Goal: Answer question/provide support: Share knowledge or assist other users

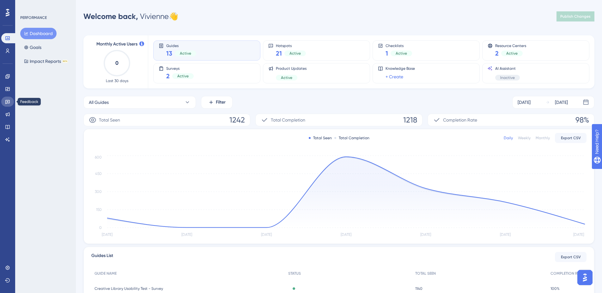
click at [10, 101] on link at bounding box center [7, 102] width 13 height 10
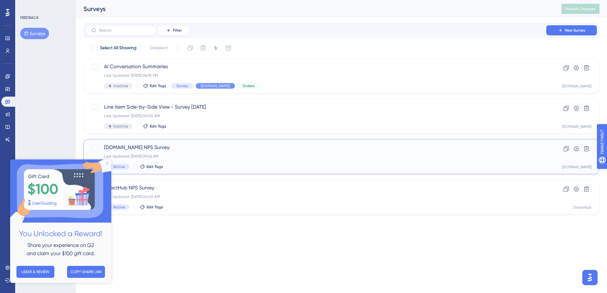
click at [190, 157] on div "Last Updated: [DATE] 09:42 AM" at bounding box center [316, 156] width 424 height 5
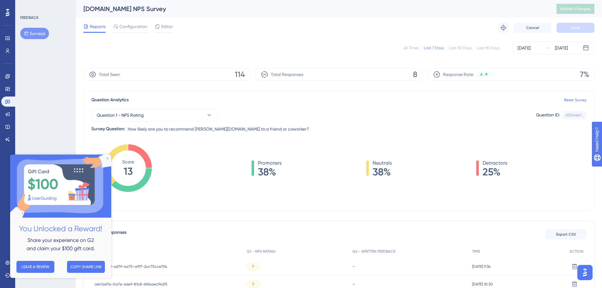
click at [51, 112] on div "FEEDBACK Surveys" at bounding box center [45, 144] width 61 height 288
click at [110, 160] on img at bounding box center [60, 186] width 101 height 63
click at [108, 157] on icon "Close Preview" at bounding box center [107, 158] width 3 height 3
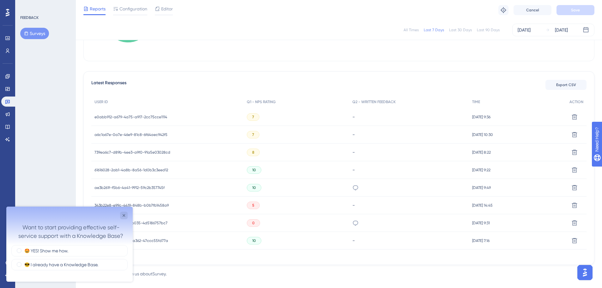
click at [140, 189] on span "ae3b261f-f5b6-4a41-9912-59c2b357745f" at bounding box center [129, 187] width 70 height 5
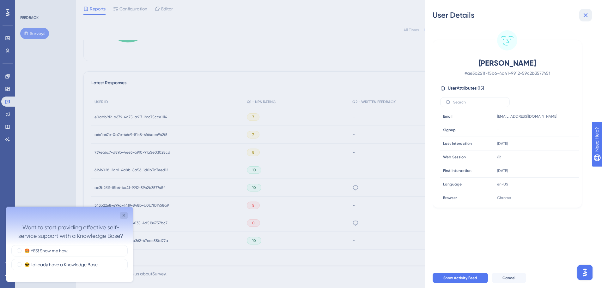
click at [587, 21] on button at bounding box center [585, 15] width 13 height 13
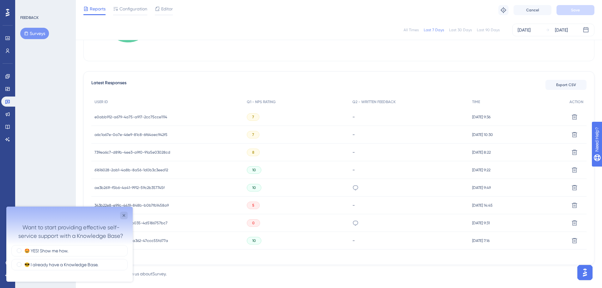
click at [141, 188] on span "ae3b261f-f5b6-4a41-9912-59c2b357745f" at bounding box center [129, 187] width 70 height 5
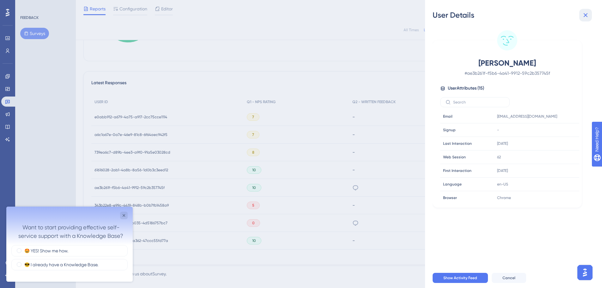
click at [589, 19] on button at bounding box center [585, 15] width 13 height 13
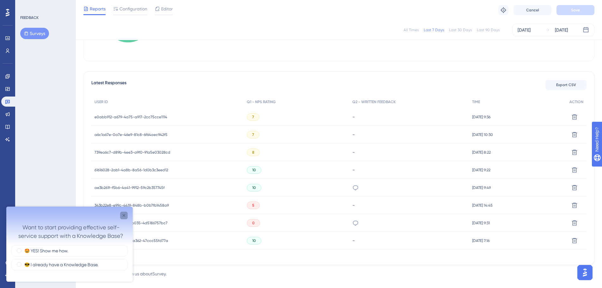
click at [124, 216] on icon "Close survey" at bounding box center [124, 216] width 3 height 3
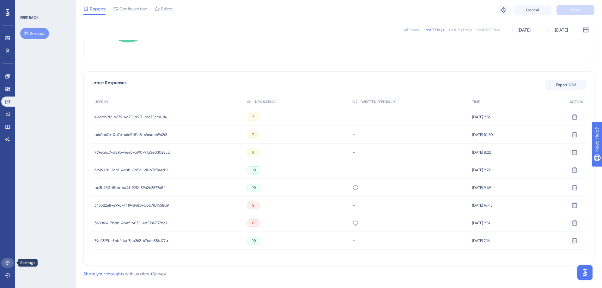
click at [6, 263] on icon at bounding box center [7, 263] width 5 height 5
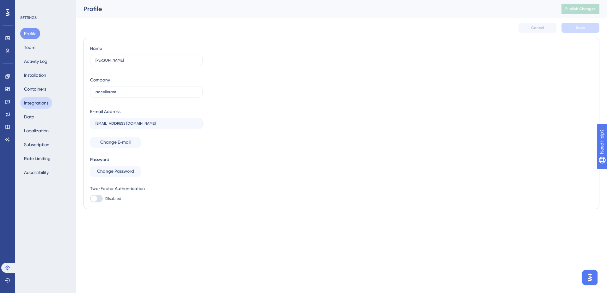
click at [40, 100] on button "Integrations" at bounding box center [36, 102] width 32 height 11
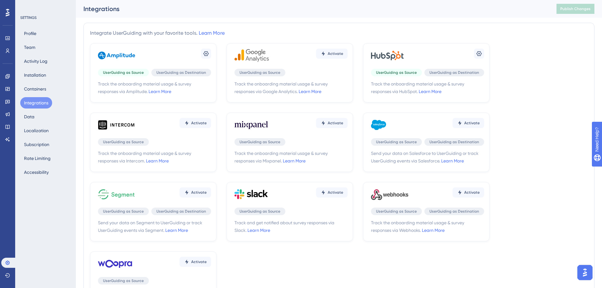
click at [403, 85] on span "Track the onboarding material usage & survey responses via HubSpot. Learn More" at bounding box center [427, 87] width 113 height 15
drag, startPoint x: 459, startPoint y: 100, endPoint x: 468, endPoint y: 68, distance: 33.6
click at [459, 100] on div "Settings UserGuiding as Source UserGuiding as Destination Track the onboarding …" at bounding box center [426, 72] width 126 height 59
click at [469, 49] on div "Settings" at bounding box center [427, 55] width 113 height 19
click at [477, 51] on icon at bounding box center [479, 54] width 6 height 6
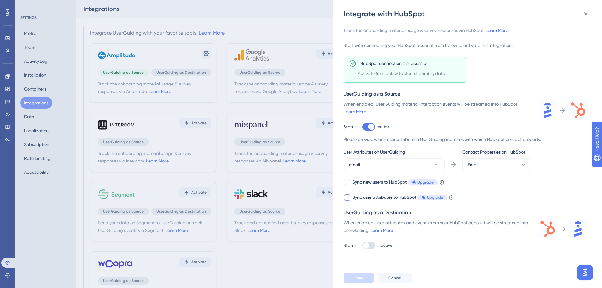
click at [452, 197] on icon at bounding box center [451, 197] width 5 height 5
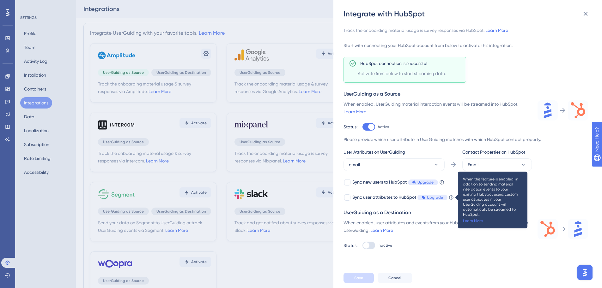
click at [433, 122] on div "When enabled, UserGuiding material interaction events will be streamed into Hub…" at bounding box center [436, 115] width 186 height 30
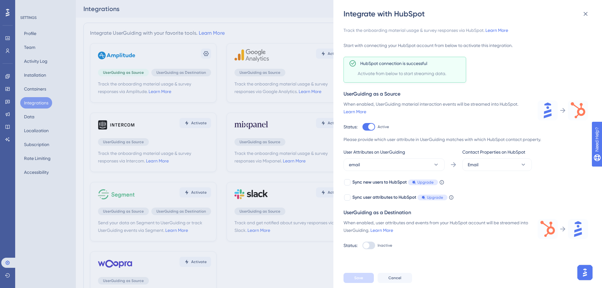
click at [521, 285] on div "Save Cancel" at bounding box center [477, 278] width 269 height 20
click at [446, 74] on span "Activate from below to start streaming data." at bounding box center [411, 74] width 106 height 8
click at [500, 31] on link "Learn More" at bounding box center [496, 30] width 23 height 5
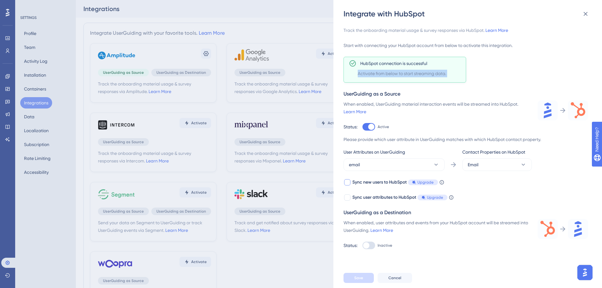
click at [430, 183] on span "Upgrade" at bounding box center [425, 182] width 16 height 5
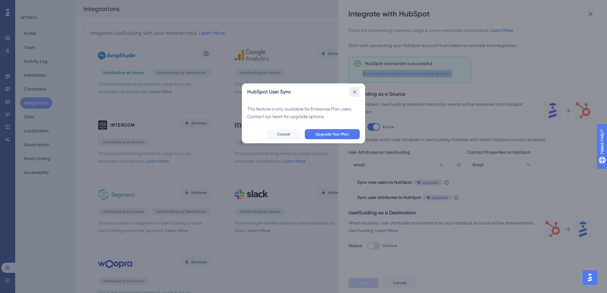
click at [352, 89] on icon at bounding box center [354, 92] width 6 height 6
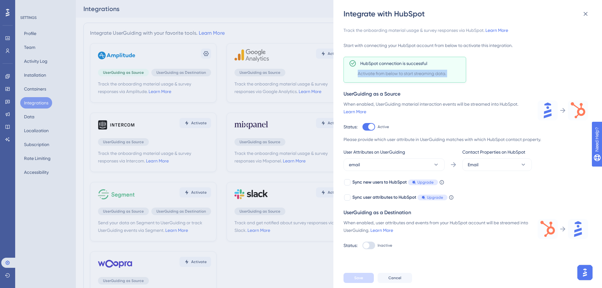
click at [433, 202] on div "Track the onboarding material usage & survey responses via HubSpot. Learn More …" at bounding box center [465, 138] width 245 height 223
click at [434, 200] on span "Upgrade" at bounding box center [435, 197] width 16 height 5
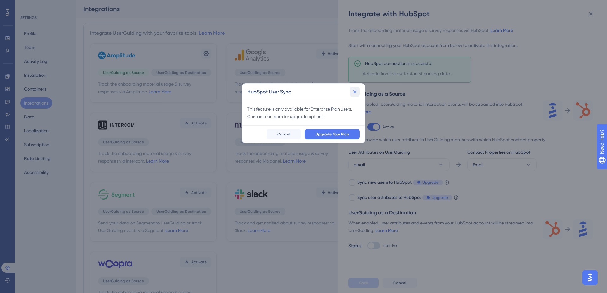
click at [356, 91] on icon at bounding box center [354, 92] width 6 height 6
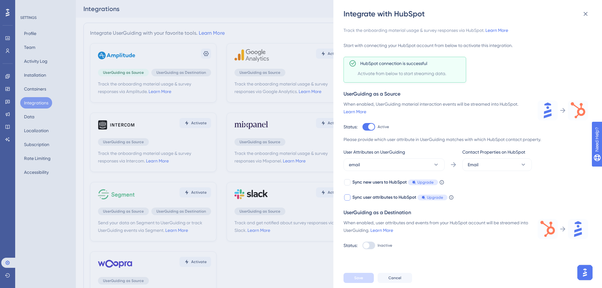
click at [450, 197] on icon at bounding box center [451, 198] width 4 height 4
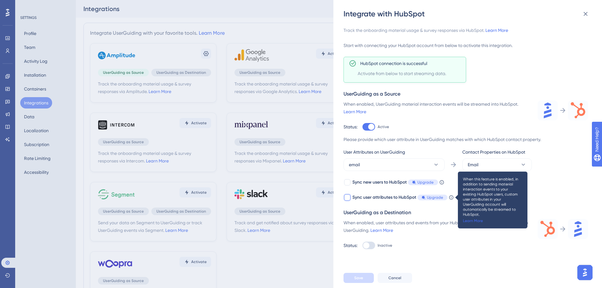
click at [477, 219] on link "Learn More" at bounding box center [473, 221] width 20 height 5
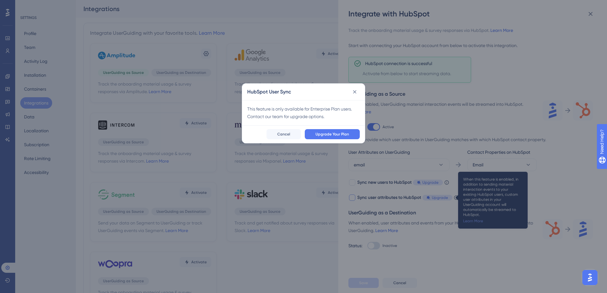
click at [477, 216] on div "HubSpot User Sync This feature is only available for Enterprise Plan users. Con…" at bounding box center [303, 146] width 607 height 293
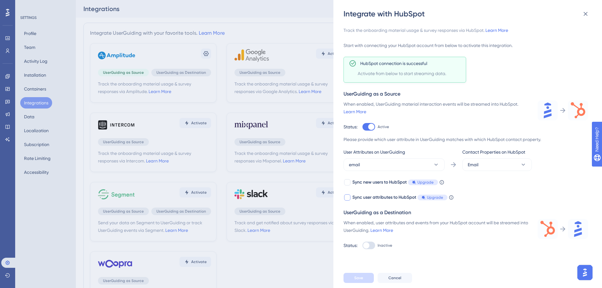
click at [452, 197] on icon at bounding box center [451, 197] width 5 height 5
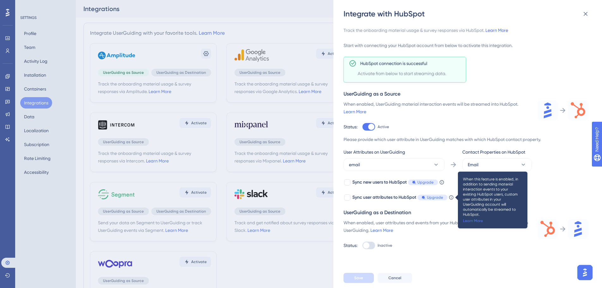
click at [424, 210] on div "UserGuiding as a Destination" at bounding box center [465, 213] width 245 height 8
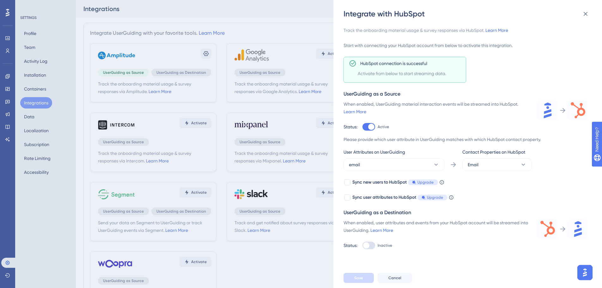
click at [424, 210] on div "UserGuiding as a Destination" at bounding box center [465, 213] width 245 height 8
click at [320, 258] on div "Integrate with HubSpot Track the onboarding material usage & survey responses v…" at bounding box center [301, 144] width 602 height 288
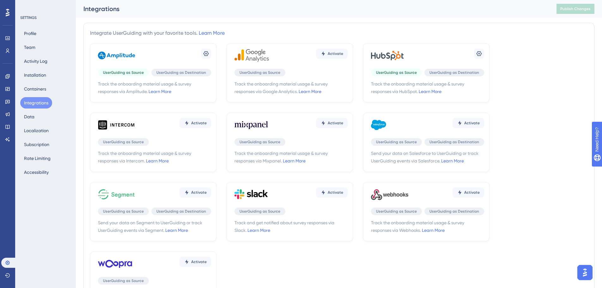
click at [584, 274] on img "Open AI Assistant Launcher" at bounding box center [584, 272] width 11 height 11
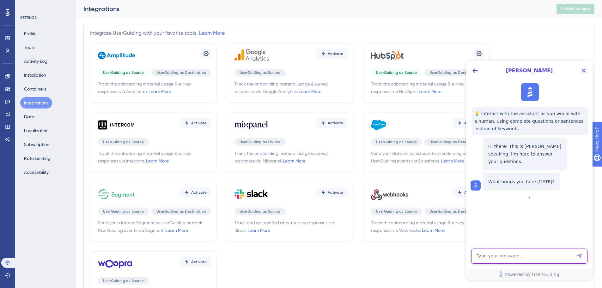
click at [527, 254] on textarea "AI Assistant Text Input" at bounding box center [529, 256] width 116 height 15
type textarea "not seeing any event data in hubspot now that we are pushing data"
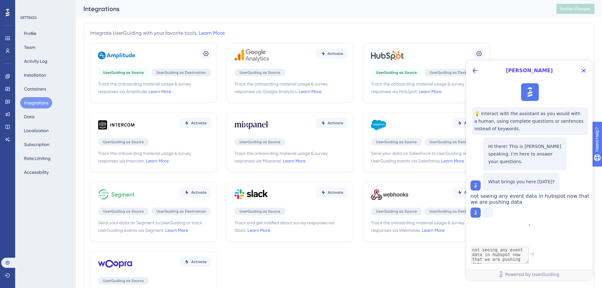
click at [413, 78] on div "Settings UserGuiding as Source UserGuiding as Destination Track the onboarding …" at bounding box center [426, 72] width 126 height 59
click at [482, 52] on button at bounding box center [479, 54] width 10 height 10
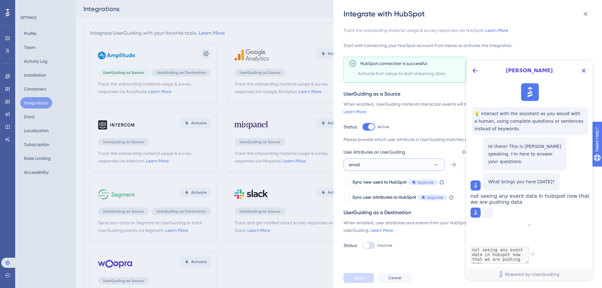
click at [398, 165] on button "email" at bounding box center [393, 165] width 101 height 13
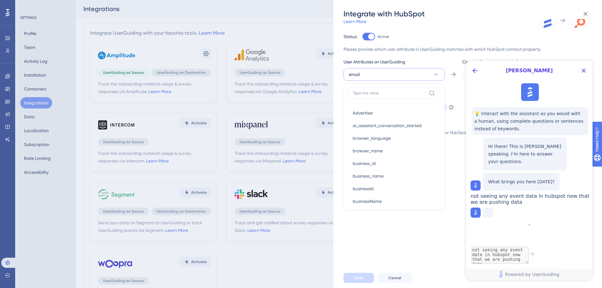
click at [443, 264] on div "Track the onboarding material usage & survey responses via HubSpot. Learn More …" at bounding box center [470, 143] width 255 height 249
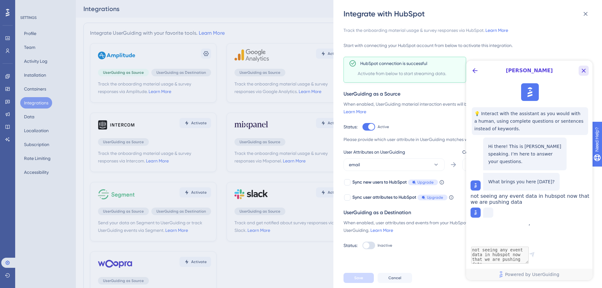
click at [583, 70] on icon "Close Button" at bounding box center [584, 71] width 4 height 4
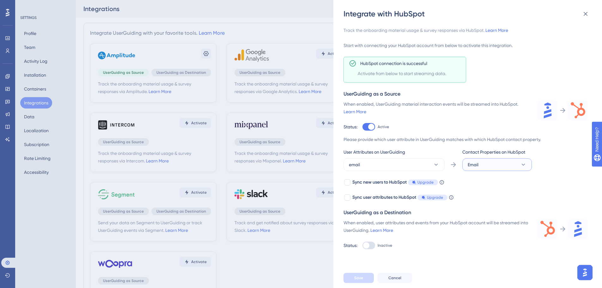
click at [521, 165] on icon at bounding box center [523, 165] width 6 height 6
click at [569, 177] on div "Please provide which user attribute in UserGuiding matches with which HubSpot c…" at bounding box center [465, 169] width 245 height 66
click at [511, 166] on button "Email" at bounding box center [496, 165] width 69 height 13
type input "`"
click at [422, 160] on button "email" at bounding box center [393, 165] width 101 height 13
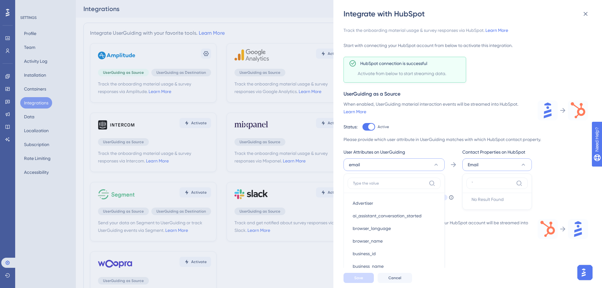
scroll to position [90, 0]
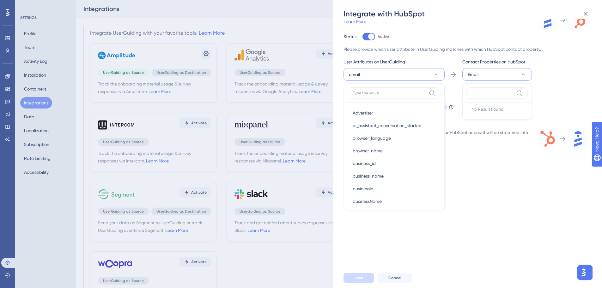
click at [503, 76] on button "Email" at bounding box center [496, 74] width 69 height 13
click at [503, 77] on button "Email" at bounding box center [496, 74] width 69 height 13
click at [587, 269] on img "Open AI Assistant Launcher" at bounding box center [583, 272] width 11 height 11
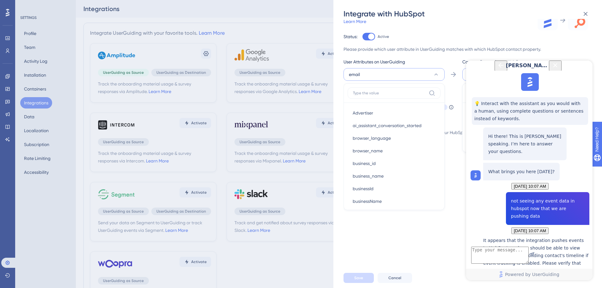
scroll to position [99, 0]
click at [522, 258] on textarea "AI Assistant Text Input" at bounding box center [499, 255] width 57 height 17
type textarea "i believe it is"
type textarea "how do i check if event attributes are mapped"
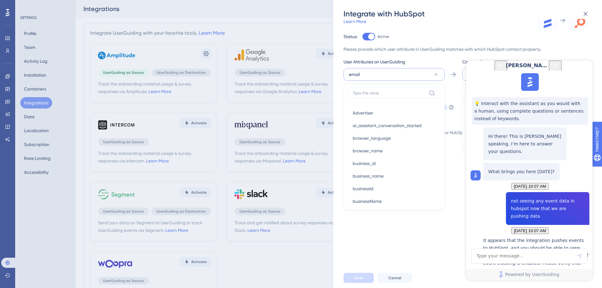
click at [519, 7] on div "Integrate with HubSpot Track the onboarding material usage & survey responses v…" at bounding box center [467, 144] width 269 height 288
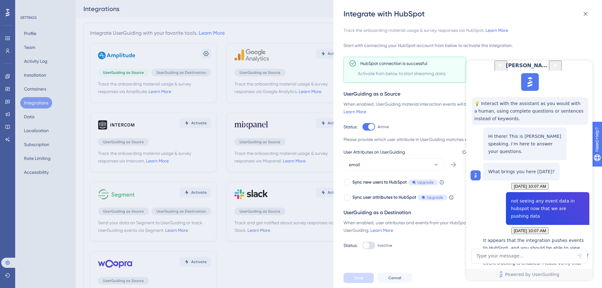
scroll to position [0, 0]
click at [582, 15] on icon at bounding box center [586, 14] width 8 height 8
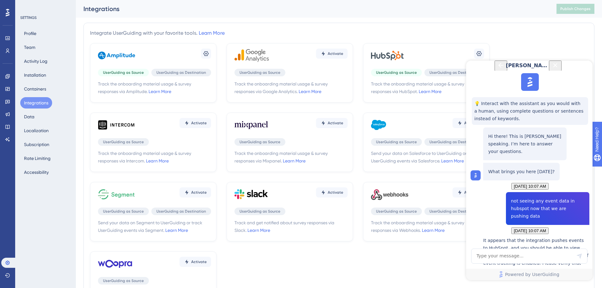
click at [559, 69] on icon "Close Button" at bounding box center [555, 66] width 8 height 8
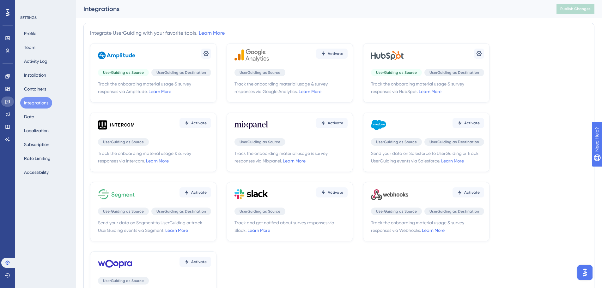
click at [9, 106] on link at bounding box center [7, 102] width 13 height 10
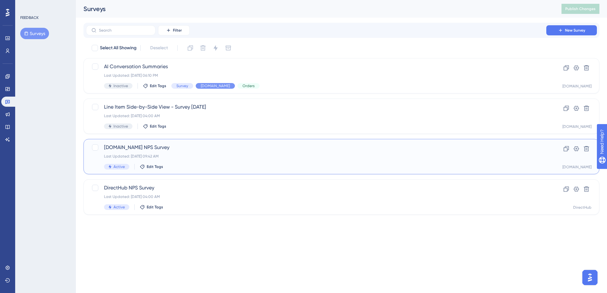
click at [130, 145] on span "Ui.Marketing NPS Survey" at bounding box center [316, 148] width 424 height 8
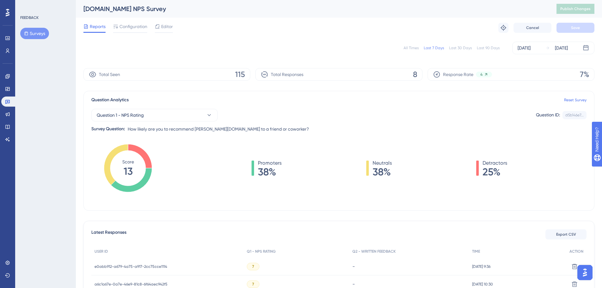
scroll to position [157, 0]
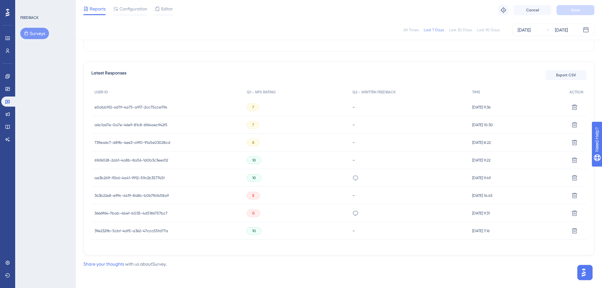
click at [582, 268] on img "Open AI Assistant Launcher" at bounding box center [583, 272] width 11 height 11
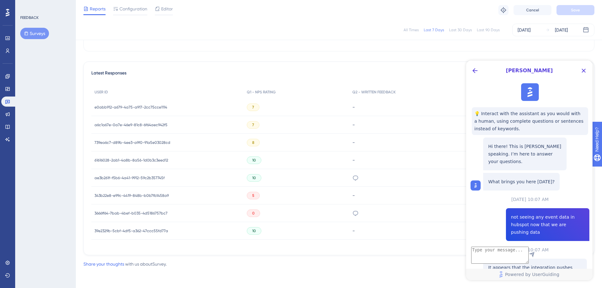
scroll to position [244, 0]
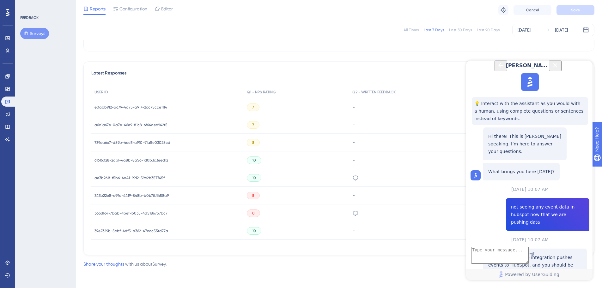
click at [529, 258] on textarea "AI Assistant Text Input" at bounding box center [499, 255] width 57 height 17
type textarea "yes, it should be"
click at [5, 264] on icon at bounding box center [7, 263] width 5 height 5
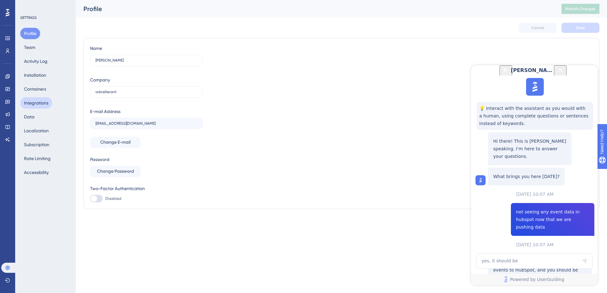
click at [45, 102] on button "Integrations" at bounding box center [36, 102] width 32 height 11
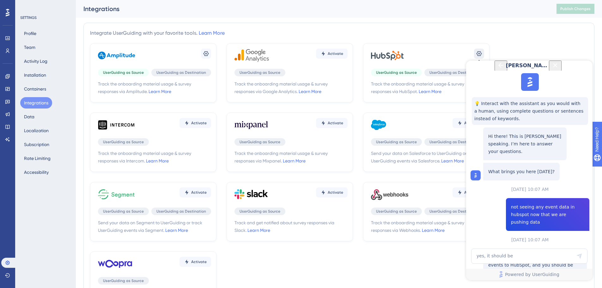
click at [476, 53] on icon at bounding box center [479, 54] width 6 height 6
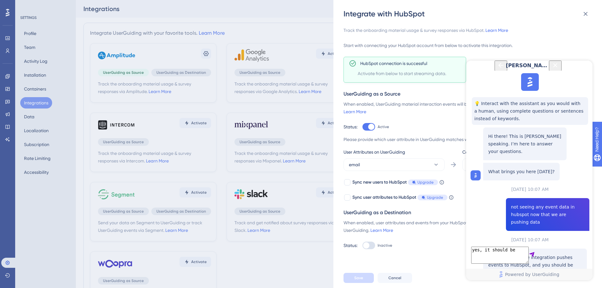
scroll to position [396, 0]
click at [402, 165] on button "email" at bounding box center [393, 165] width 101 height 13
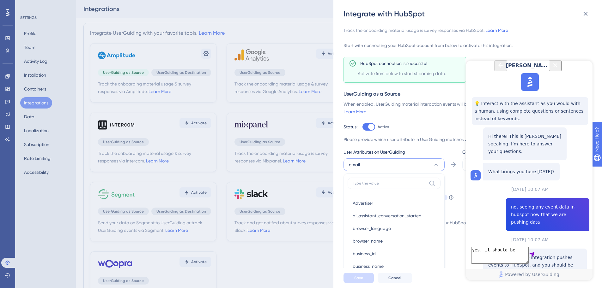
scroll to position [90, 0]
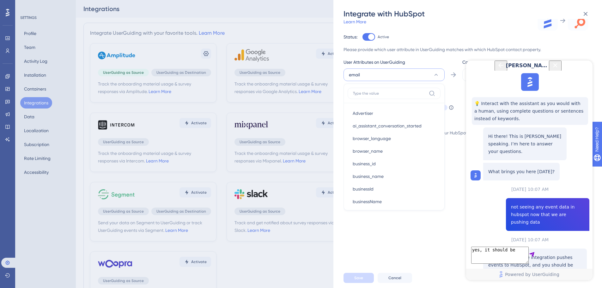
click at [469, 30] on div "When enabled, UserGuiding material interaction events will be streamed into Hub…" at bounding box center [436, 25] width 186 height 30
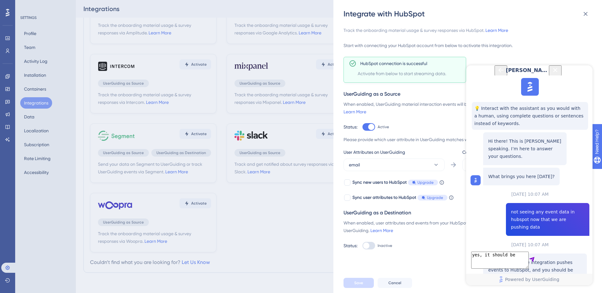
scroll to position [396, 0]
click at [529, 266] on textarea "yes, it should be" at bounding box center [499, 260] width 57 height 17
type textarea "still not seeing anyting in hubspot"
click at [233, 227] on div "Integrate with HubSpot Track the onboarding material usage & survey responses v…" at bounding box center [301, 146] width 602 height 293
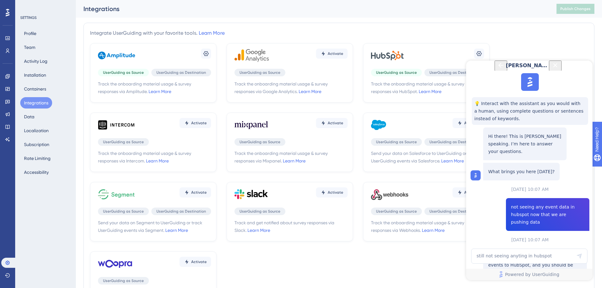
click at [392, 49] on icon at bounding box center [390, 55] width 38 height 19
click at [6, 99] on icon at bounding box center [7, 101] width 5 height 5
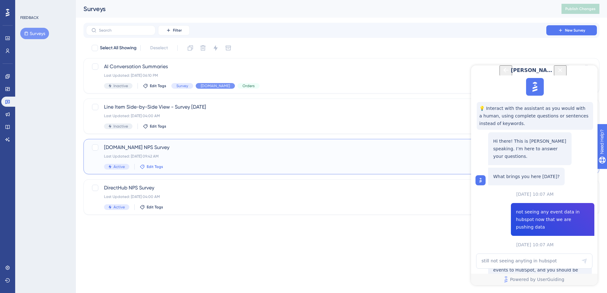
click at [150, 164] on span "Edit Tags" at bounding box center [155, 166] width 16 height 5
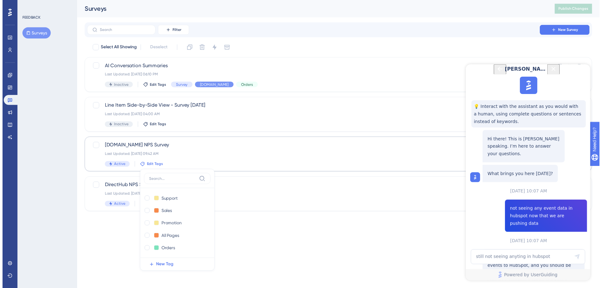
scroll to position [76, 0]
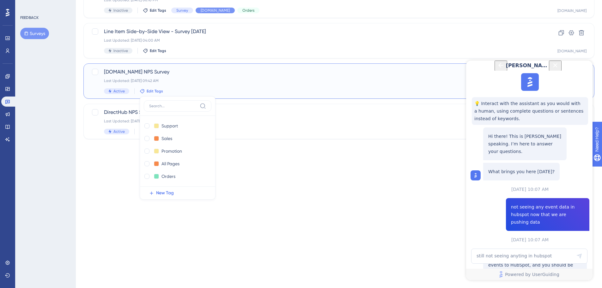
click at [146, 74] on span "Ui.Marketing NPS Survey" at bounding box center [313, 72] width 419 height 8
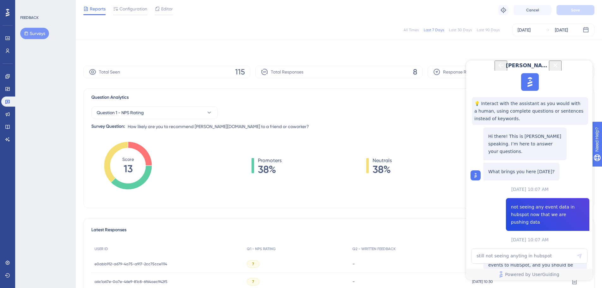
scroll to position [157, 0]
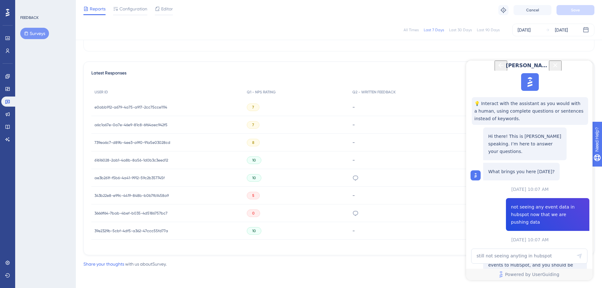
click at [559, 69] on icon "Close Button" at bounding box center [555, 66] width 8 height 8
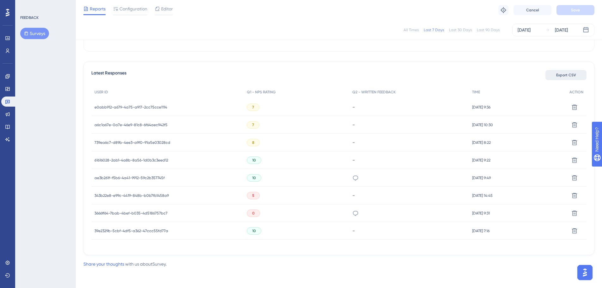
scroll to position [0, 0]
click at [583, 273] on img "Open AI Assistant Launcher" at bounding box center [584, 272] width 11 height 11
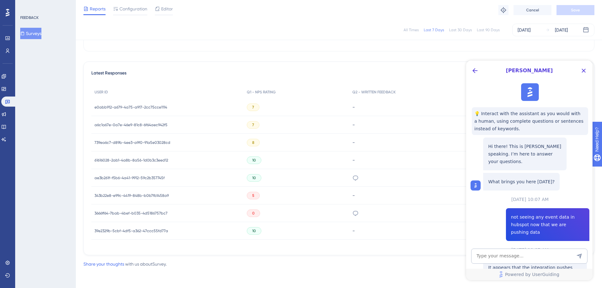
scroll to position [533, 0]
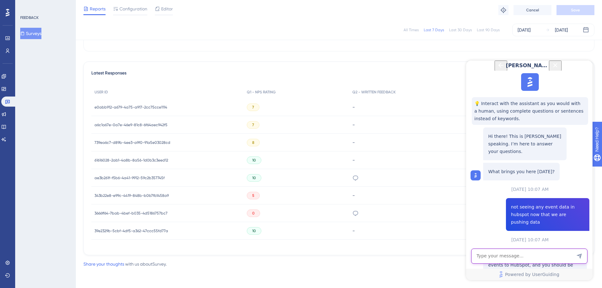
click at [538, 255] on textarea "AI Assistant Text Input" at bounding box center [529, 256] width 116 height 15
type textarea "human"
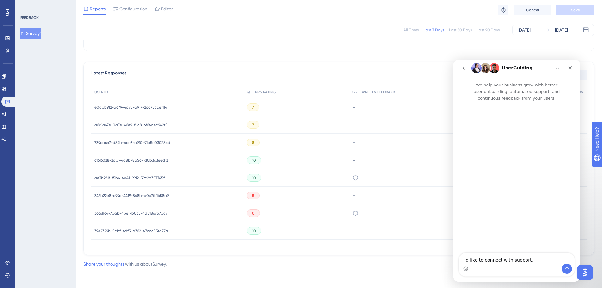
scroll to position [0, 0]
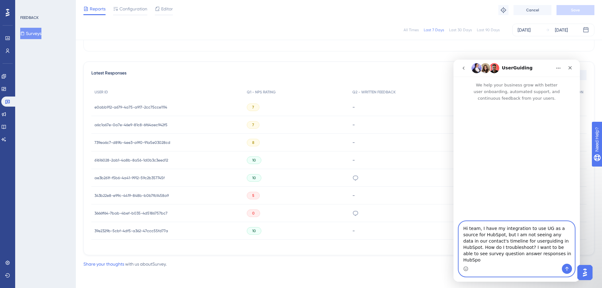
type textarea "Hi team, I have my integration to use UG as a source for HubSpot, but I am not …"
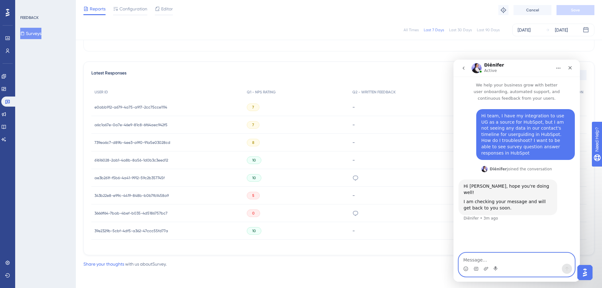
click at [504, 264] on textarea "Message…" at bounding box center [517, 258] width 116 height 11
drag, startPoint x: 504, startPoint y: 264, endPoint x: 570, endPoint y: 261, distance: 66.7
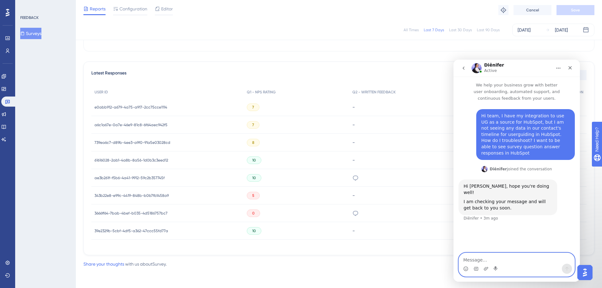
click at [504, 264] on textarea "Message…" at bounding box center [517, 258] width 116 height 11
click at [409, 113] on div "-" at bounding box center [409, 108] width 120 height 18
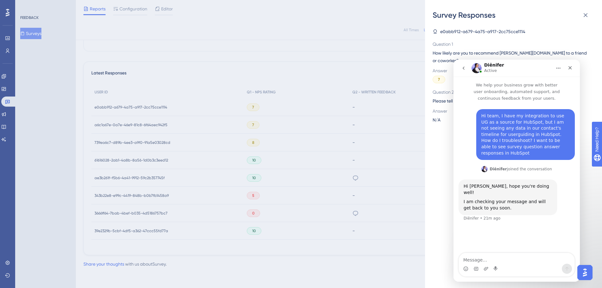
click at [523, 72] on div "Diênifer Active" at bounding box center [511, 68] width 80 height 11
click at [570, 64] on div "Close" at bounding box center [569, 67] width 11 height 11
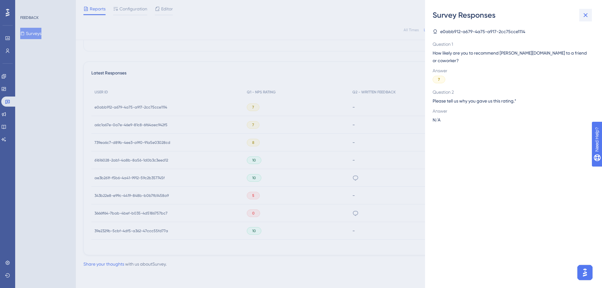
click at [584, 13] on icon at bounding box center [586, 15] width 8 height 8
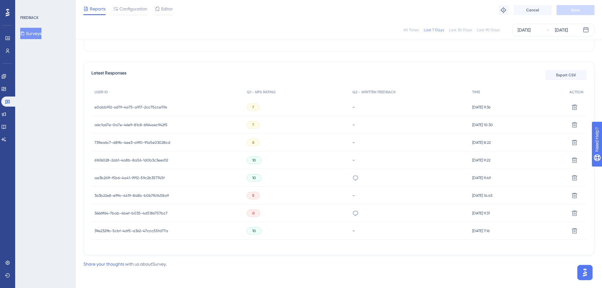
click at [580, 268] on button "Open AI Assistant Launcher" at bounding box center [584, 272] width 15 height 15
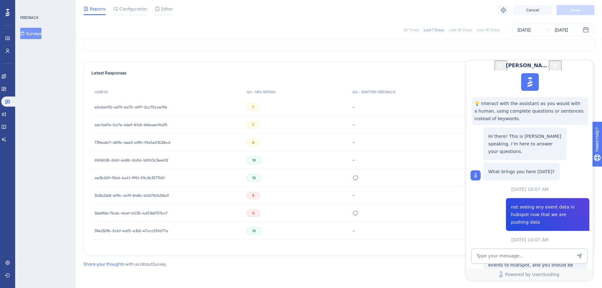
scroll to position [627, 0]
click at [494, 71] on button "Back Button" at bounding box center [500, 66] width 13 height 10
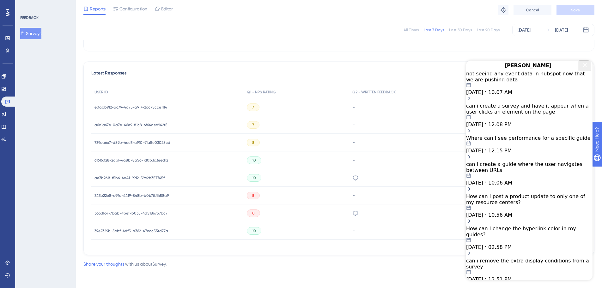
click at [540, 95] on div "09.25.2025 10.07 AM" at bounding box center [529, 89] width 126 height 13
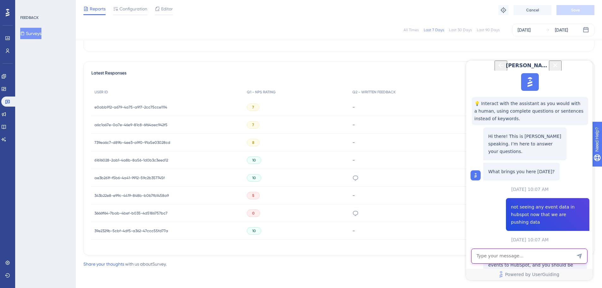
click at [517, 252] on textarea "AI Assistant Text Input" at bounding box center [529, 256] width 116 height 15
click at [517, 252] on textarea "To enrich screen reader interactions, please activate Accessibility in Grammarl…" at bounding box center [529, 256] width 116 height 15
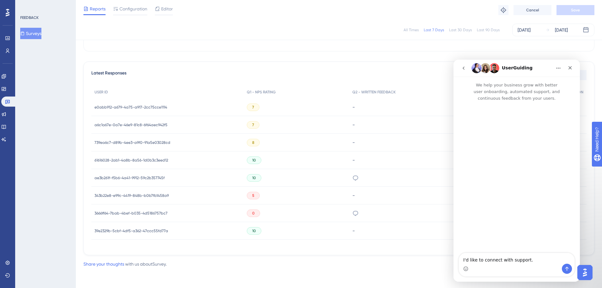
scroll to position [0, 0]
click at [512, 267] on div "Intercom messenger" at bounding box center [517, 269] width 116 height 10
click at [514, 263] on textarea "I'd like to connect with support." at bounding box center [517, 258] width 116 height 11
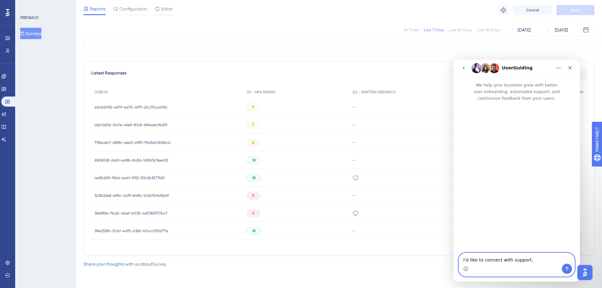
click at [482, 262] on textarea "I'd like to connect with support." at bounding box center [517, 258] width 116 height 11
click at [483, 260] on textarea "I'd like to connect with support." at bounding box center [517, 258] width 116 height 11
click at [473, 70] on img "Intercom messenger" at bounding box center [476, 68] width 10 height 10
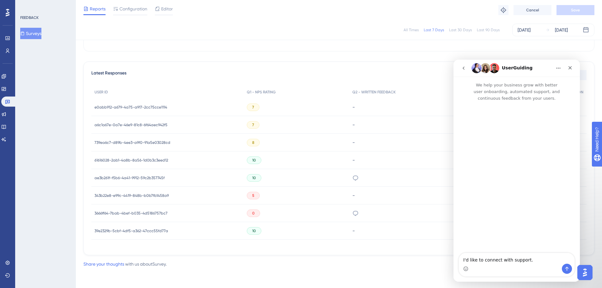
click at [556, 66] on icon "Home" at bounding box center [558, 68] width 5 height 5
click at [555, 67] on button "Home" at bounding box center [558, 68] width 12 height 12
click at [468, 69] on button "go back" at bounding box center [463, 68] width 12 height 12
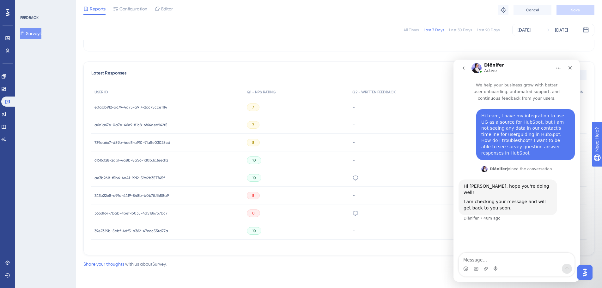
click at [533, 258] on textarea "Message…" at bounding box center [517, 258] width 116 height 11
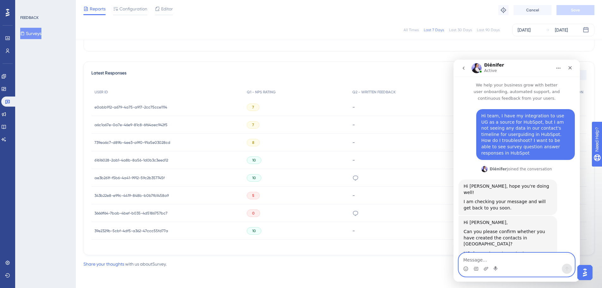
scroll to position [27, 0]
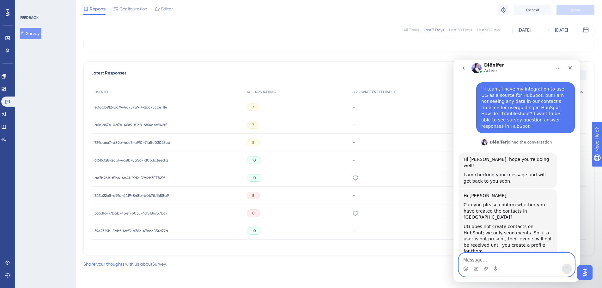
click at [525, 261] on textarea "Message…" at bounding box center [517, 258] width 116 height 11
click at [533, 261] on textarea "Message…" at bounding box center [517, 258] width 116 height 11
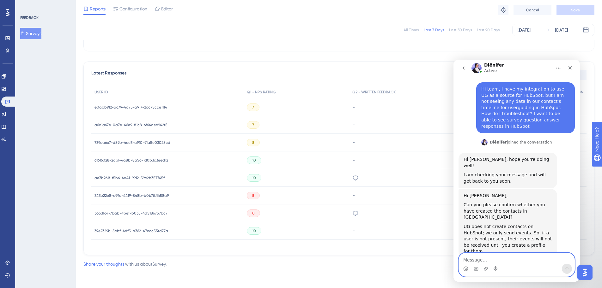
click at [533, 261] on textarea "Message…" at bounding box center [517, 258] width 116 height 11
type textarea "T"
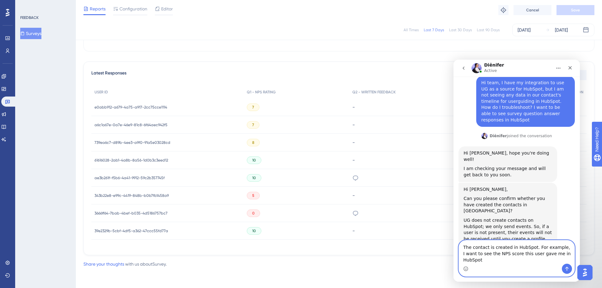
scroll to position [39, 0]
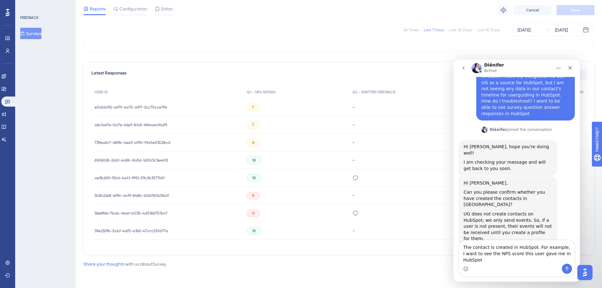
click at [67, 197] on div "FEEDBACK Surveys" at bounding box center [45, 144] width 61 height 288
click at [152, 178] on span "ae3b261f-f5b6-4a41-9912-59c2b357745f" at bounding box center [129, 178] width 70 height 5
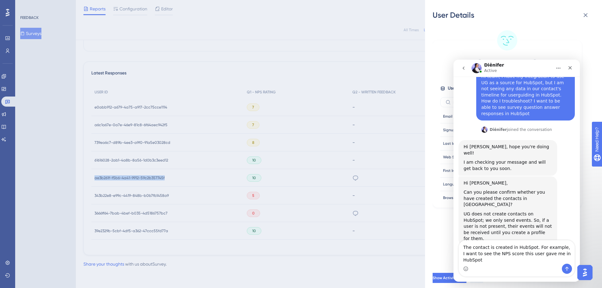
copy div "ae3b261f-f5b6-4a41-9912-59c2b357745f ae3b261f-f5b6-4a41-9912-59c2b357745f"
click at [492, 263] on textarea "The contact is created in HubSpot. For example, I want to see the NPS score thi…" at bounding box center [517, 252] width 116 height 23
paste textarea "ae3b261f-f5b6-4a41-9912-59c2b357745f"
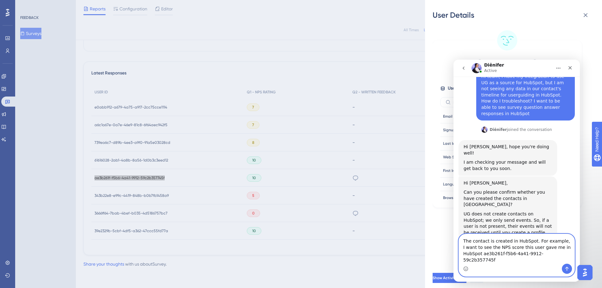
scroll to position [46, 0]
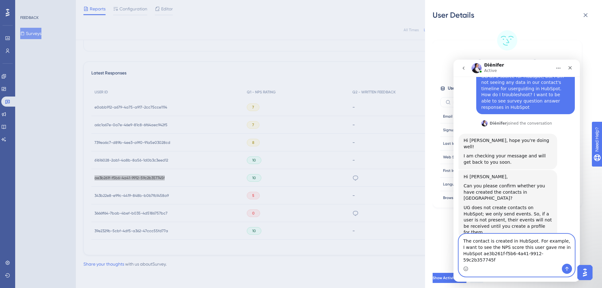
drag, startPoint x: 502, startPoint y: 259, endPoint x: 482, endPoint y: 250, distance: 22.6
click at [482, 250] on textarea "The contact is created in HubSpot. For example, I want to see the NPS score thi…" at bounding box center [517, 249] width 116 height 30
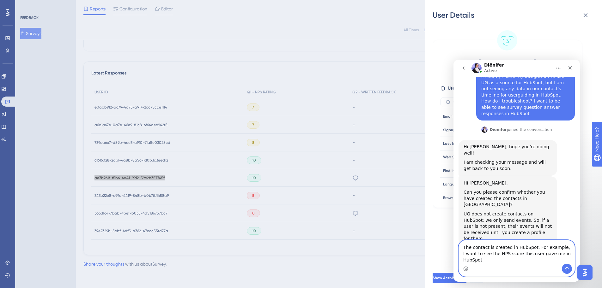
click at [562, 248] on textarea "The contact is created in HubSpot. For example, I want to see the NPS score thi…" at bounding box center [517, 252] width 116 height 23
click at [500, 256] on textarea "The contact is created in HubSpot. For example, I want to see the NPS score thi…" at bounding box center [517, 252] width 116 height 23
drag, startPoint x: 538, startPoint y: 253, endPoint x: 536, endPoint y: 278, distance: 25.3
click at [538, 253] on textarea "The contact is created in HubSpot. For example, I want to see the NPS score thi…" at bounding box center [517, 252] width 116 height 23
paste textarea "ae3b261f-f5b6-4a41-9912-59c2b357745f"
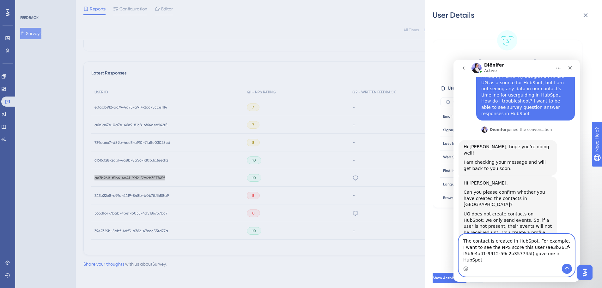
click at [569, 261] on textarea "The contact is created in HubSpot. For example, I want to see the NPS score thi…" at bounding box center [517, 249] width 116 height 30
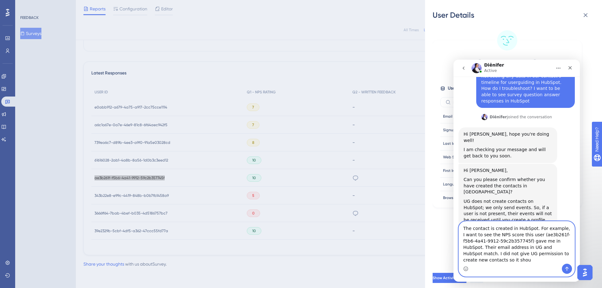
scroll to position [58, 0]
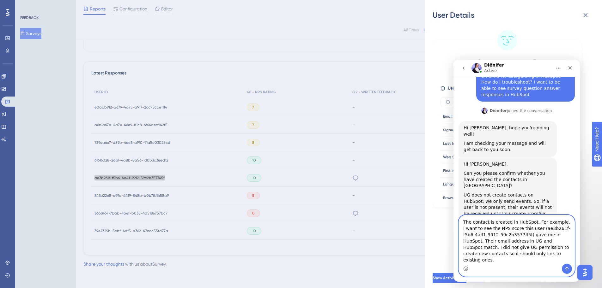
type textarea "The contact is created in HubSpot. For example, I want to see the NPS score thi…"
click at [144, 178] on div "User Details Adam Nicks # ae3b261f-f5b6-4a41-9912-59c2b357745f User Attributes …" at bounding box center [301, 144] width 602 height 288
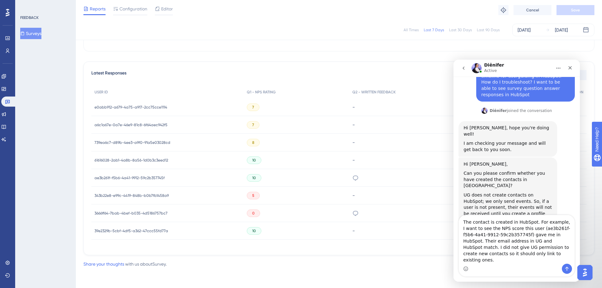
click at [143, 177] on span "ae3b261f-f5b6-4a41-9912-59c2b357745f" at bounding box center [129, 178] width 70 height 5
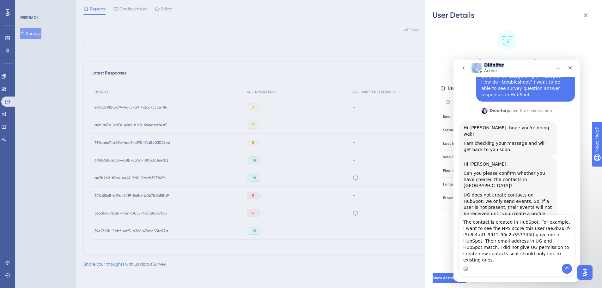
drag, startPoint x: 512, startPoint y: 69, endPoint x: 317, endPoint y: 66, distance: 194.9
click at [453, 66] on html "Diênifer Active We help your business grow with better user onboarding, automat…" at bounding box center [516, 171] width 126 height 222
click at [499, 29] on div "Adam Nicks # ae3b261f-f5b6-4a41-9912-59c2b357745f User Attributes ( 15 ) Email …" at bounding box center [506, 118] width 149 height 180
click at [570, 67] on icon "Close" at bounding box center [569, 67] width 5 height 5
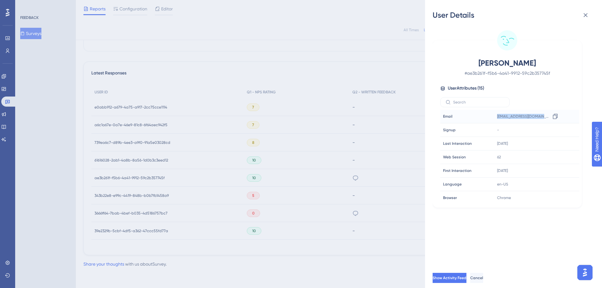
drag, startPoint x: 543, startPoint y: 114, endPoint x: 543, endPoint y: 119, distance: 5.1
click at [543, 119] on div "anicks@summitdaily.com Copy anicks@summitdaily.com" at bounding box center [528, 116] width 68 height 13
click at [558, 116] on div at bounding box center [555, 117] width 10 height 10
click at [555, 115] on icon at bounding box center [555, 116] width 5 height 5
click at [583, 276] on img "Open AI Assistant Launcher" at bounding box center [584, 272] width 11 height 11
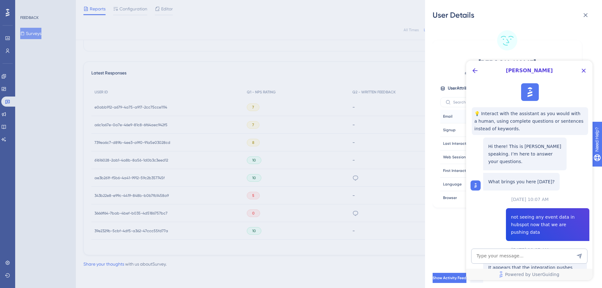
scroll to position [627, 0]
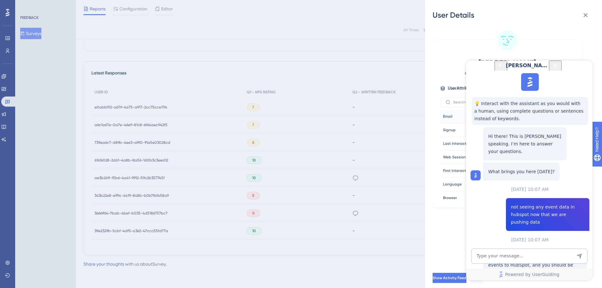
click at [497, 69] on icon "Back Button" at bounding box center [501, 66] width 8 height 8
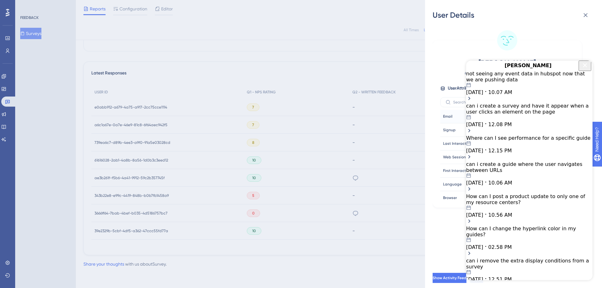
click at [504, 83] on div "not seeing any event data in hubspot now that we are pushing data" at bounding box center [529, 77] width 126 height 12
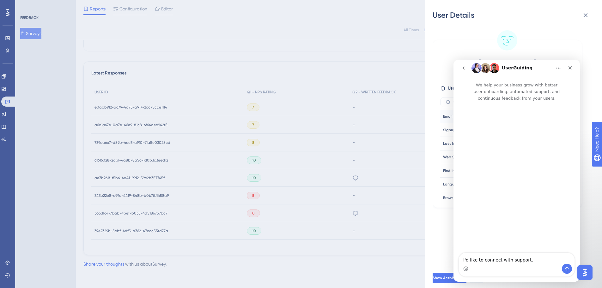
scroll to position [0, 0]
click at [464, 68] on icon "go back" at bounding box center [463, 68] width 5 height 5
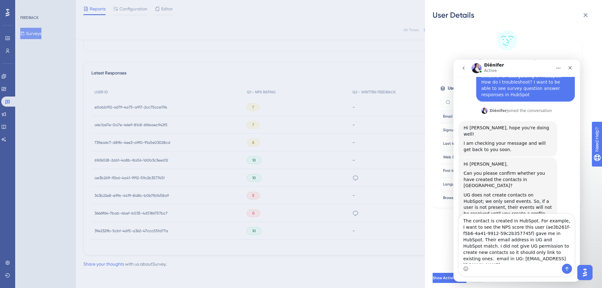
scroll to position [65, 0]
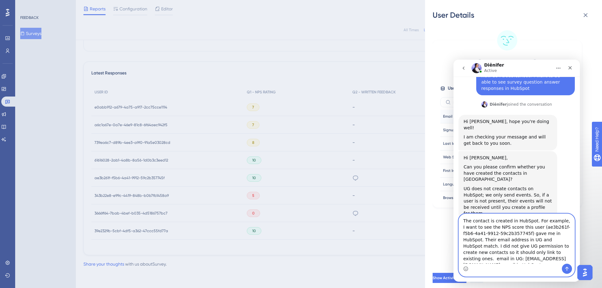
paste textarea "[EMAIL_ADDRESS][DOMAIN_NAME]"
type textarea "The contact is created in HubSpot. For example, I want to see the NPS score thi…"
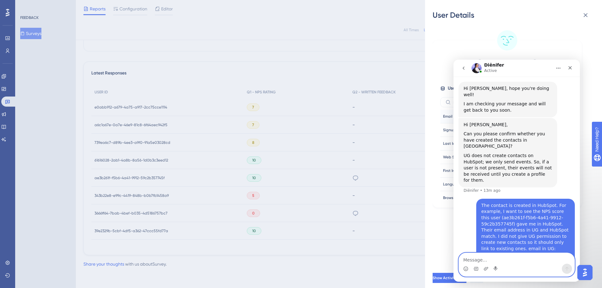
scroll to position [101, 0]
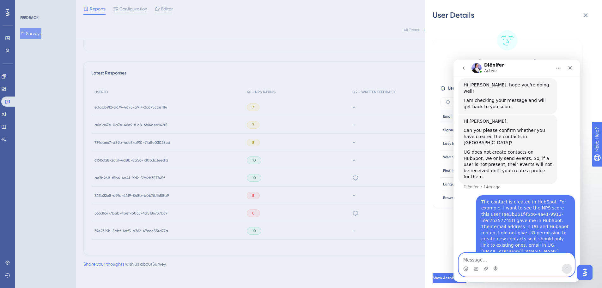
click at [505, 262] on textarea "Message…" at bounding box center [517, 258] width 116 height 11
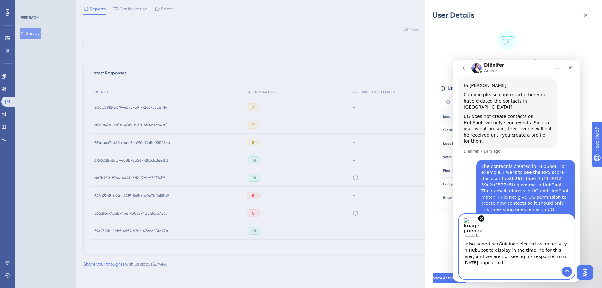
scroll to position [141, 0]
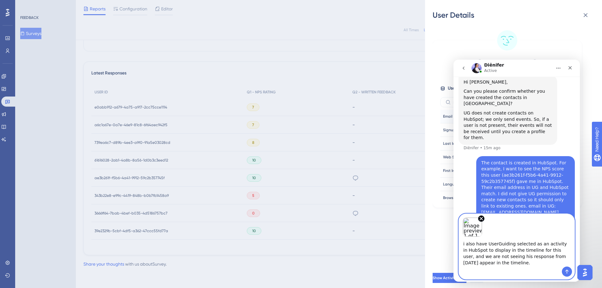
type textarea "i also have UserGuiding selected as an activity in HubSpot to display in the ti…"
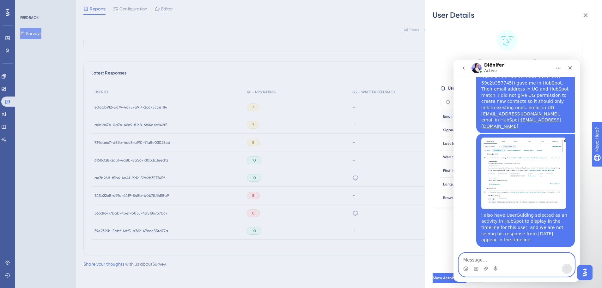
scroll to position [239, 0]
click at [528, 255] on div "Typing" at bounding box center [516, 267] width 116 height 24
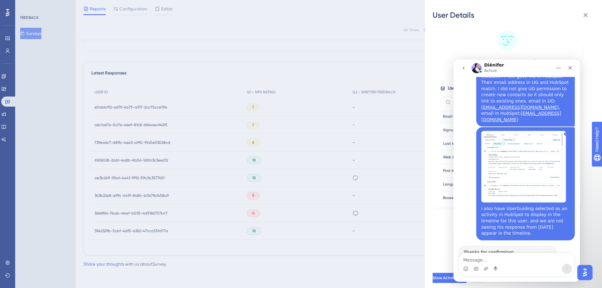
scroll to position [250, 0]
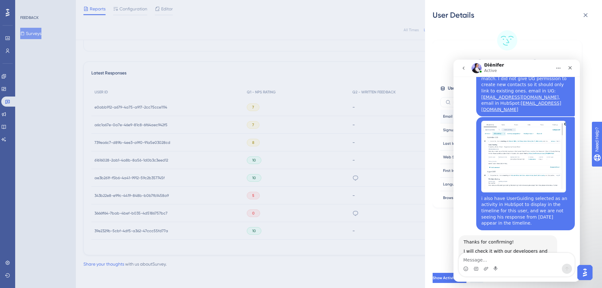
click at [505, 264] on div "Intercom messenger" at bounding box center [517, 269] width 116 height 10
click at [511, 265] on div "Intercom messenger" at bounding box center [517, 269] width 116 height 10
click at [513, 261] on textarea "Message…" at bounding box center [517, 258] width 116 height 11
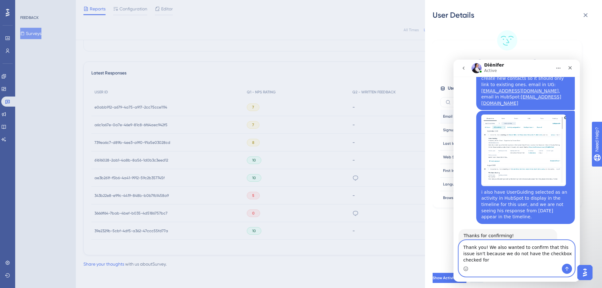
scroll to position [262, 0]
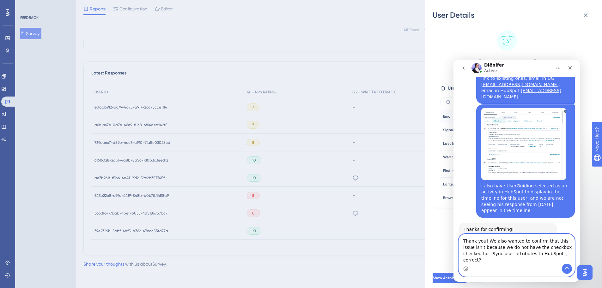
type textarea "Thank you! We also wanted to confirm that this issue isn't because we do not ha…"
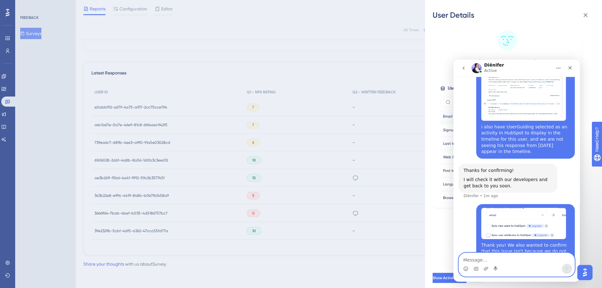
scroll to position [346, 0]
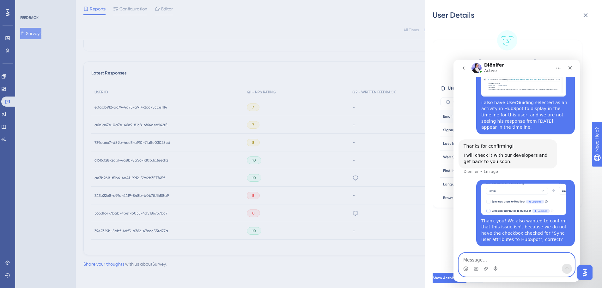
click at [520, 263] on textarea "Message…" at bounding box center [517, 258] width 116 height 11
click at [520, 264] on div "Intercom messenger" at bounding box center [517, 264] width 116 height 23
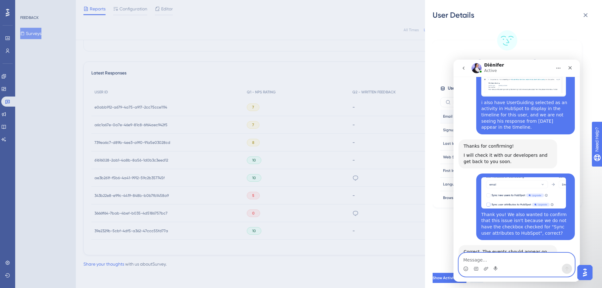
scroll to position [346, 0]
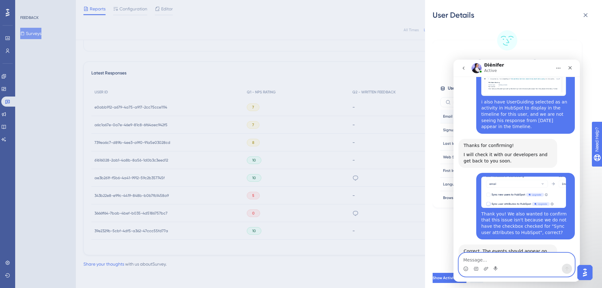
click at [538, 257] on textarea "Message…" at bounding box center [517, 258] width 116 height 11
type textarea "Ok, thank you for confirming!"
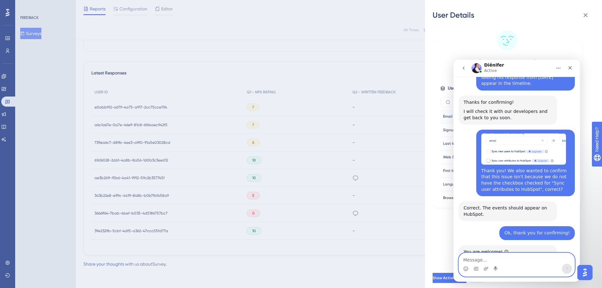
scroll to position [399, 0]
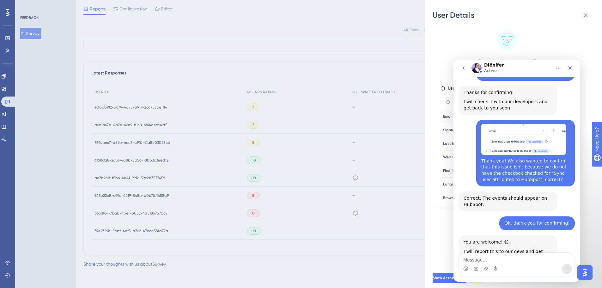
click at [516, 267] on div "Intercom messenger" at bounding box center [517, 269] width 116 height 10
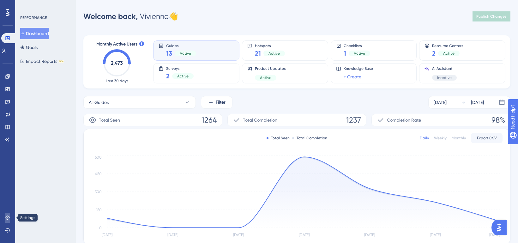
click at [9, 220] on icon at bounding box center [7, 217] width 5 height 5
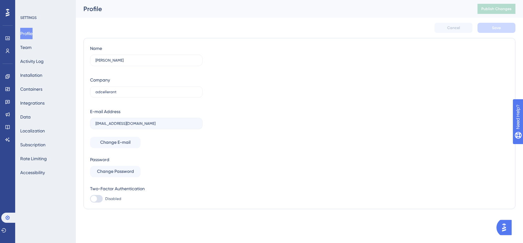
click at [516, 226] on div "Performance Users Engagement Widgets Feedback Product Updates Knowledge Base AI…" at bounding box center [261, 117] width 523 height 234
click at [315, 45] on div "Name Vivienne Duclos Company adcellerant E-mail Address vduclos@adcellerant.com…" at bounding box center [299, 124] width 419 height 158
click at [37, 224] on div "SETTINGS Profile Team Activity Log Installation Containers Integrations Data Lo…" at bounding box center [45, 121] width 61 height 243
click at [38, 100] on button "Integrations" at bounding box center [32, 102] width 24 height 11
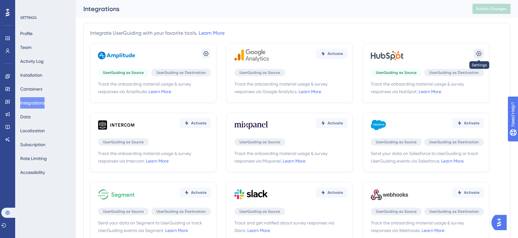
click at [482, 55] on button at bounding box center [479, 54] width 10 height 10
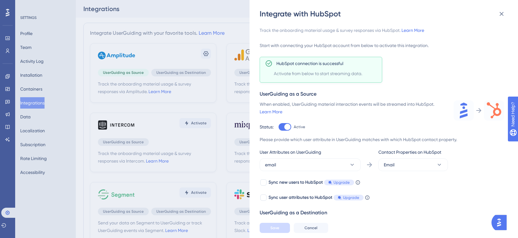
click at [417, 199] on div "Sync new users to HubSpot Upgrade When this feature is enabled, in addition to …" at bounding box center [382, 190] width 245 height 23
click at [367, 198] on icon at bounding box center [367, 197] width 5 height 5
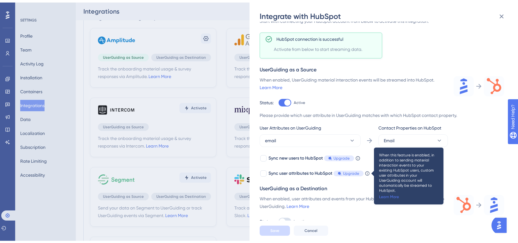
scroll to position [91, 0]
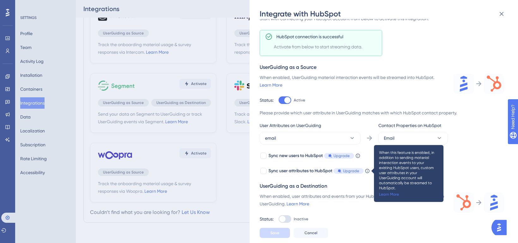
click at [357, 209] on div "When enabled, user attributes and events from your HubSpot account will be stre…" at bounding box center [353, 207] width 186 height 30
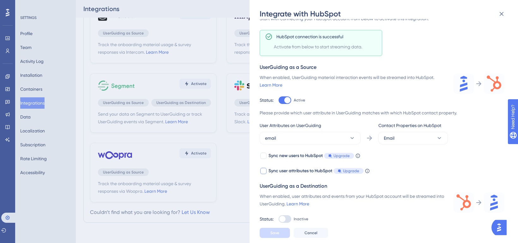
click at [368, 171] on icon at bounding box center [367, 170] width 5 height 5
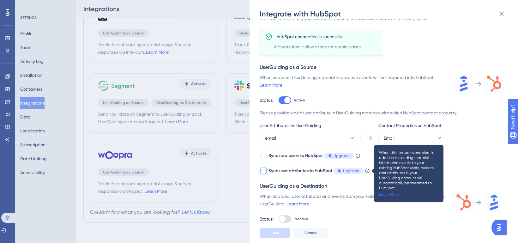
click at [387, 192] on link "Learn More" at bounding box center [389, 194] width 20 height 5
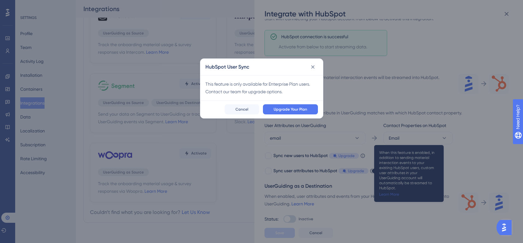
click at [376, 84] on div "HubSpot User Sync This feature is only available for Enterprise Plan users. Con…" at bounding box center [261, 121] width 523 height 243
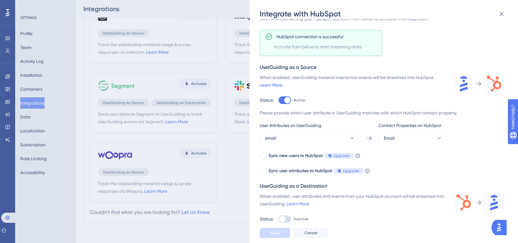
click at [273, 85] on link "Learn More" at bounding box center [271, 84] width 23 height 5
click at [500, 229] on img "Open AI Assistant Launcher" at bounding box center [498, 227] width 11 height 11
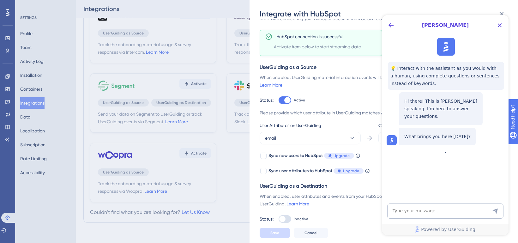
scroll to position [0, 0]
click at [502, 22] on icon "Close Button" at bounding box center [500, 25] width 8 height 8
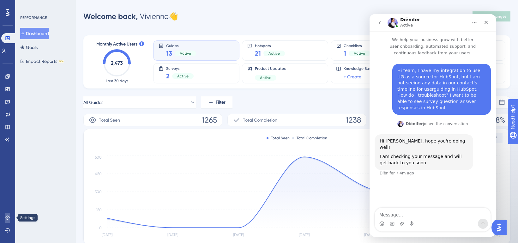
click at [6, 215] on link at bounding box center [7, 218] width 5 height 10
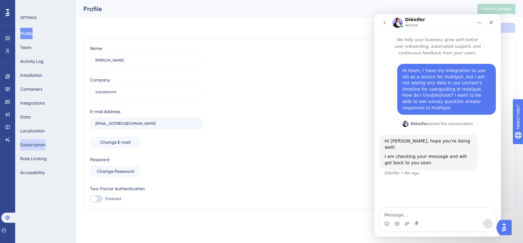
click at [45, 140] on button "Subscription" at bounding box center [32, 144] width 25 height 11
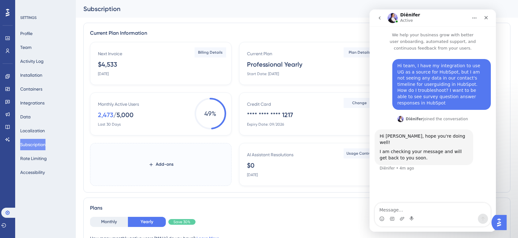
click at [329, 88] on div "Next Invoice $4,533 [DATE] Billing Details Current Plan Professional Yearly Sta…" at bounding box center [297, 114] width 414 height 144
click at [352, 55] on span "Plan Details" at bounding box center [360, 52] width 22 height 5
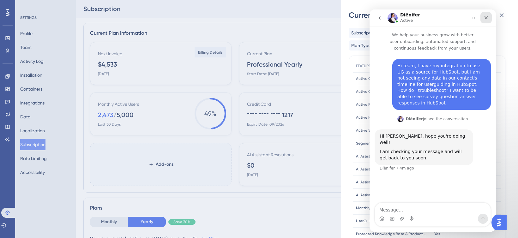
click at [487, 18] on icon "Close" at bounding box center [486, 17] width 3 height 3
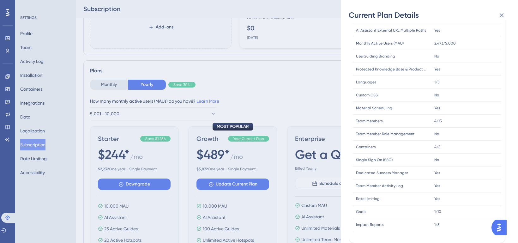
scroll to position [161, 0]
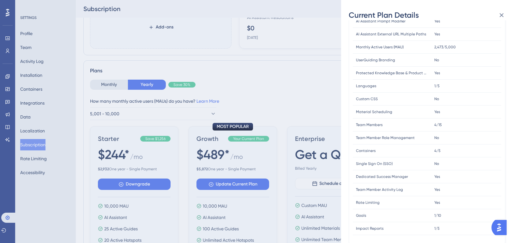
click at [16, 100] on div "Current Plan Details Subscription Start Date: [DATE] Plan Type: Professional Ye…" at bounding box center [259, 121] width 518 height 243
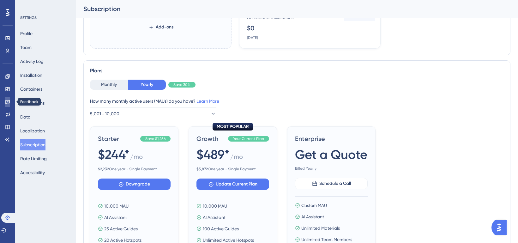
click at [10, 104] on link at bounding box center [7, 102] width 5 height 10
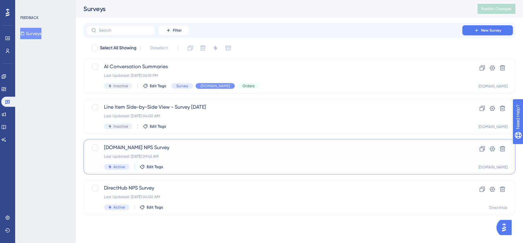
click at [178, 154] on div "Last Updated: Sep 12 2025, 09:42 AM" at bounding box center [274, 156] width 340 height 5
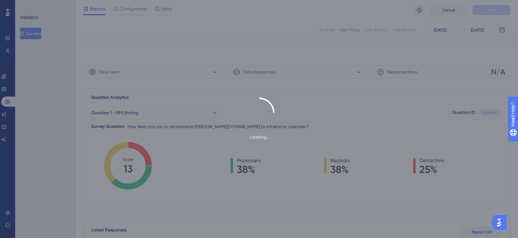
scroll to position [134, 0]
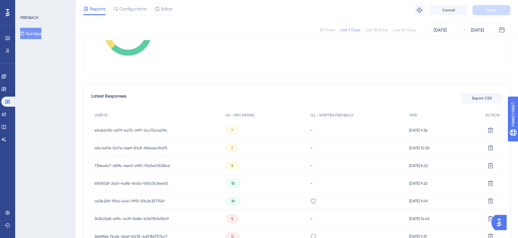
click at [148, 129] on span "e0abb912-a679-4a75-a917-2cc75cce1114" at bounding box center [130, 130] width 73 height 5
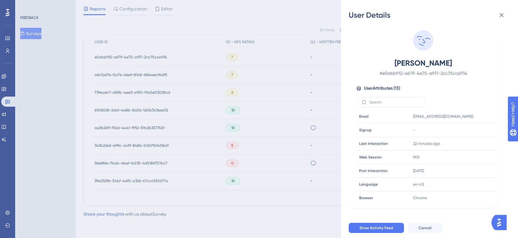
scroll to position [130, 0]
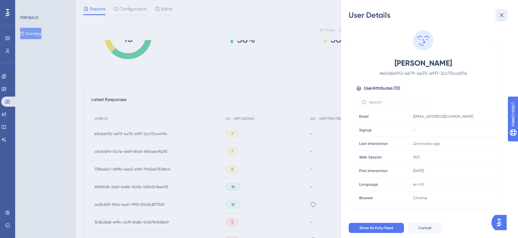
click at [498, 15] on icon at bounding box center [502, 15] width 8 height 8
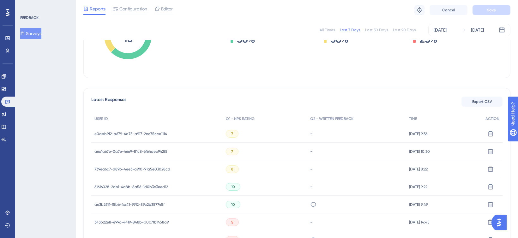
click at [157, 132] on span "e0abb912-a679-4a75-a917-2cc75cce1114" at bounding box center [130, 133] width 73 height 5
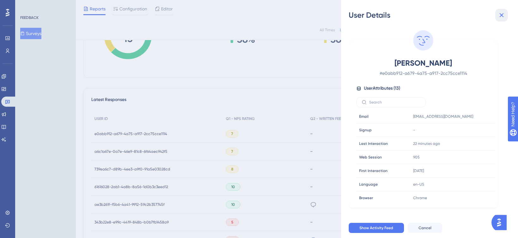
click at [505, 16] on icon at bounding box center [502, 15] width 8 height 8
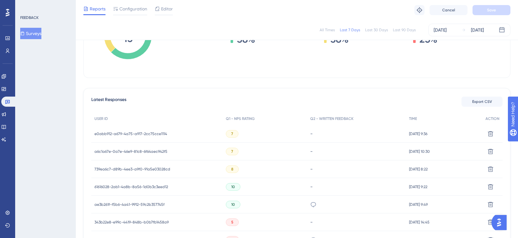
click at [162, 154] on div "a6c1a67e-0a7e-46e9-81c8-6f64aec942f5 a6c1a67e-0a7e-46e9-81c8-6f64aec942f5" at bounding box center [130, 152] width 73 height 18
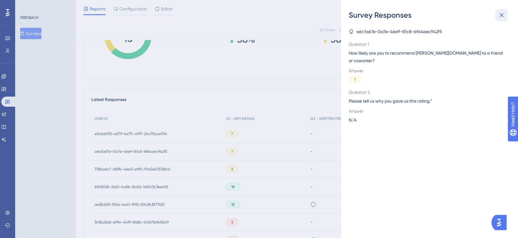
click at [500, 13] on icon at bounding box center [502, 15] width 4 height 4
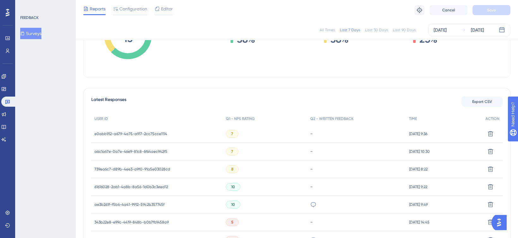
click at [116, 149] on span "a6c1a67e-0a7e-46e9-81c8-6f64aec942f5" at bounding box center [130, 151] width 73 height 5
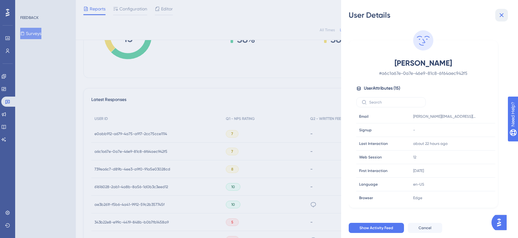
click at [506, 15] on button at bounding box center [501, 15] width 13 height 13
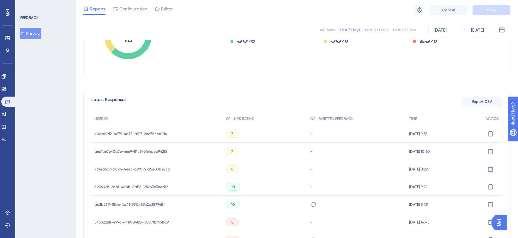
click at [149, 171] on span "739ea6c7-d89b-4ee3-a9f0-91a5e03028cd" at bounding box center [132, 169] width 76 height 5
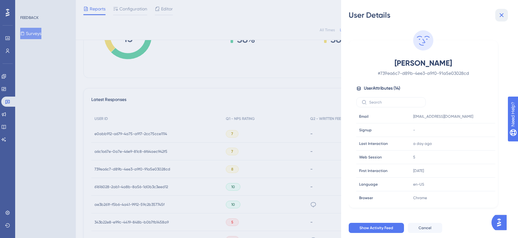
click at [504, 17] on icon at bounding box center [502, 15] width 8 height 8
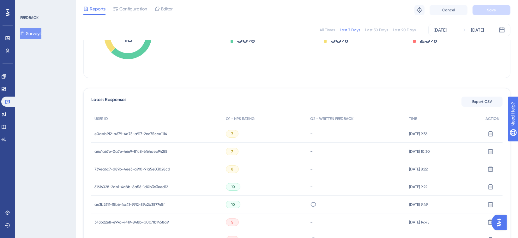
click at [142, 205] on span "ae3b261f-f5b6-4a41-9912-59c2b357745f" at bounding box center [129, 204] width 70 height 5
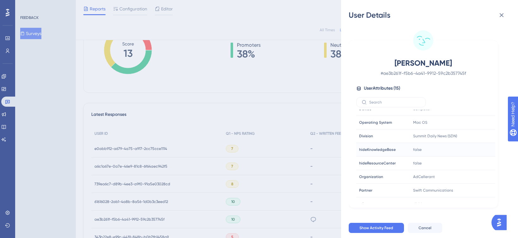
scroll to position [0, 0]
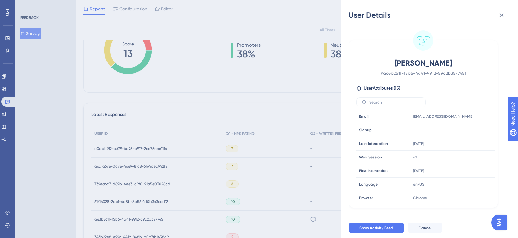
click at [63, 161] on div "User Details Adam Nicks # ae3b261f-f5b6-4a41-9912-59c2b357745f User Attributes …" at bounding box center [259, 119] width 518 height 238
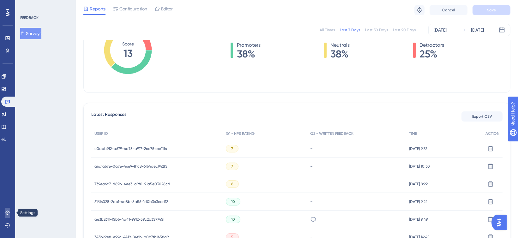
click at [10, 213] on link at bounding box center [7, 213] width 5 height 10
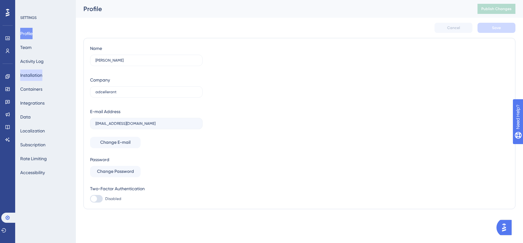
click at [35, 78] on button "Installation" at bounding box center [31, 74] width 22 height 11
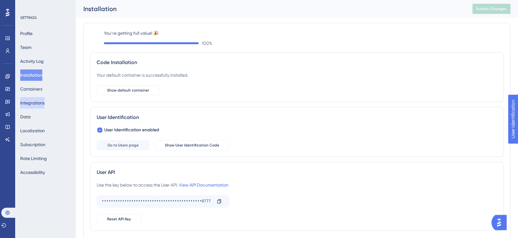
click at [45, 103] on button "Integrations" at bounding box center [32, 102] width 24 height 11
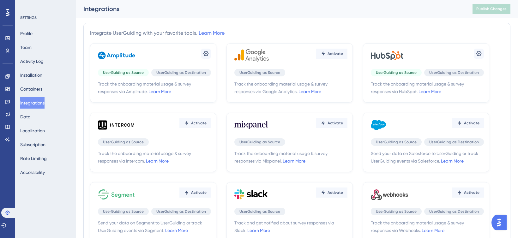
click at [412, 86] on span "Track the onboarding material usage & survey responses via HubSpot. Learn More" at bounding box center [427, 87] width 113 height 15
click at [478, 53] on icon at bounding box center [479, 54] width 6 height 6
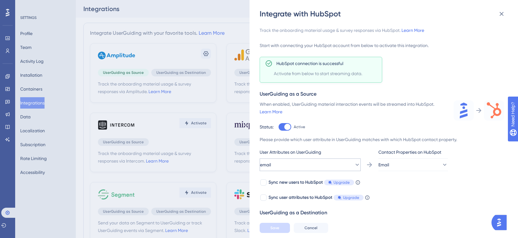
scroll to position [27, 0]
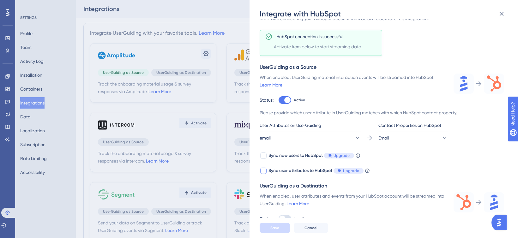
click at [327, 172] on div "Sync user attributes to HubSpot Upgrade" at bounding box center [316, 171] width 95 height 8
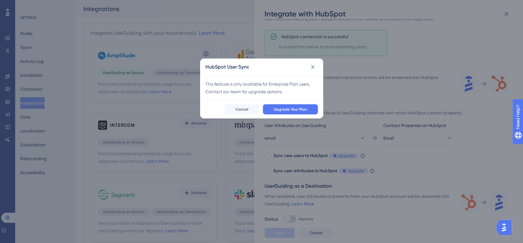
click at [390, 118] on div "HubSpot User Sync This feature is only available for Enterprise Plan users. Con…" at bounding box center [261, 121] width 523 height 243
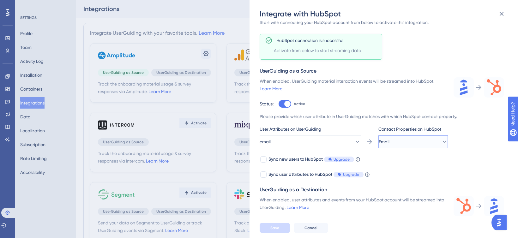
click at [390, 141] on span "Email" at bounding box center [384, 142] width 11 height 8
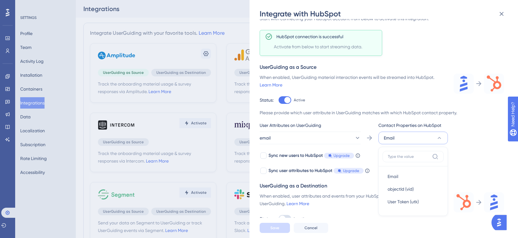
click at [393, 141] on span "Email" at bounding box center [389, 138] width 11 height 8
click at [330, 169] on div "Sync user attributes to HubSpot Upgrade" at bounding box center [316, 171] width 95 height 8
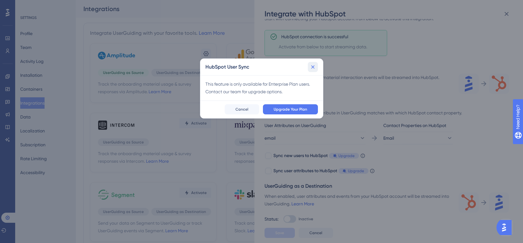
click at [316, 68] on button at bounding box center [313, 67] width 10 height 10
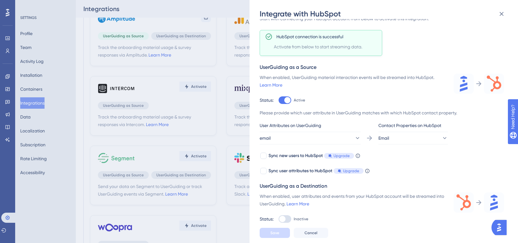
scroll to position [41, 0]
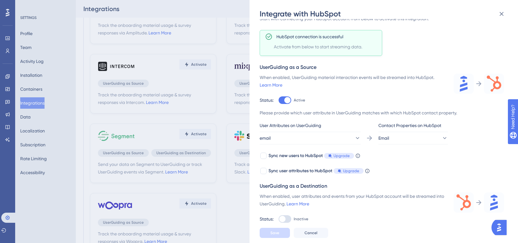
click at [393, 178] on div "Track the onboarding material usage & survey responses via HubSpot. Learn More …" at bounding box center [382, 111] width 245 height 223
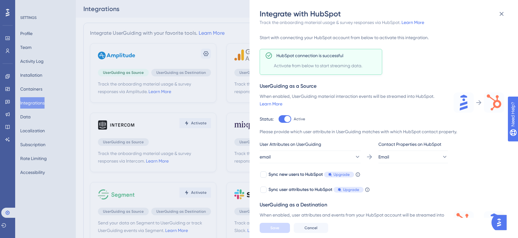
scroll to position [27, 0]
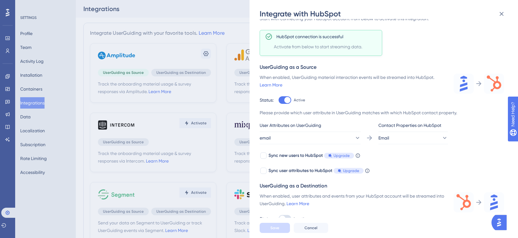
click at [412, 199] on div "When enabled, user attributes and events from your HubSpot account will be stre…" at bounding box center [353, 199] width 186 height 15
drag, startPoint x: 502, startPoint y: 14, endPoint x: 322, endPoint y: 64, distance: 187.5
click at [502, 13] on icon at bounding box center [502, 14] width 4 height 4
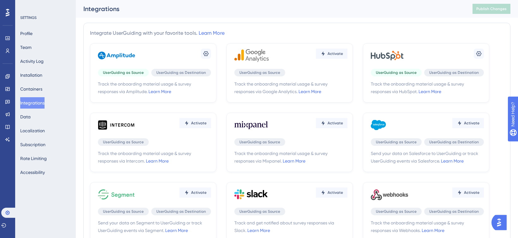
click at [118, 72] on span "UserGuiding as Source" at bounding box center [123, 72] width 41 height 5
click at [198, 53] on div "Settings" at bounding box center [154, 55] width 113 height 19
click at [207, 57] on button at bounding box center [206, 54] width 10 height 10
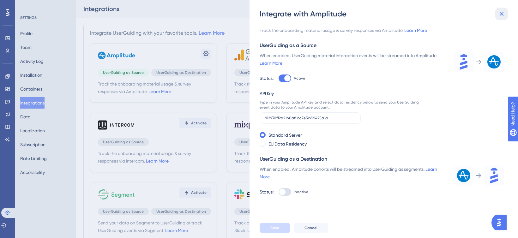
click at [505, 15] on button at bounding box center [501, 14] width 13 height 13
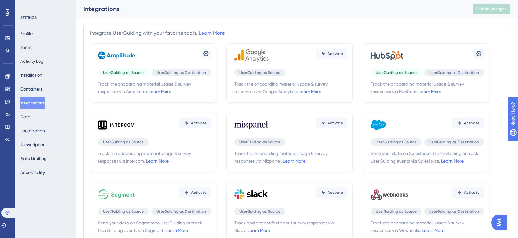
click at [498, 226] on img "Open AI Assistant Launcher" at bounding box center [498, 222] width 11 height 11
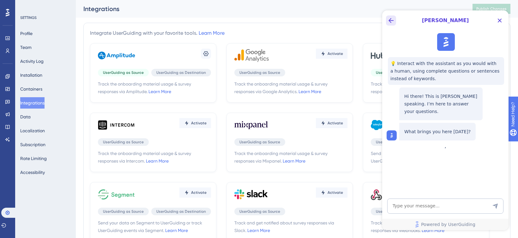
click at [390, 23] on icon "Back Button" at bounding box center [391, 21] width 8 height 8
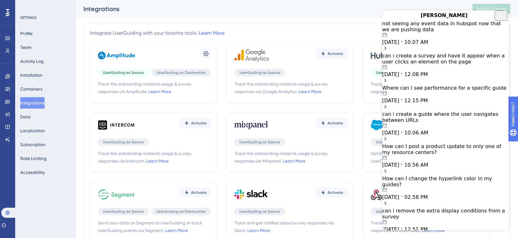
click at [478, 32] on div "not seeing any event data in hubspot now that we are pushing data 09.25.2025 10…" at bounding box center [445, 37] width 126 height 32
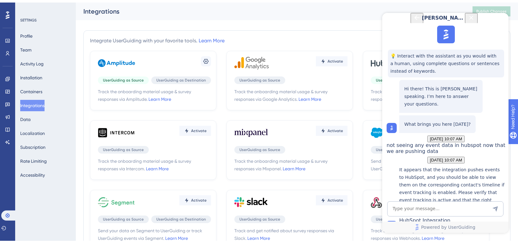
scroll to position [119, 0]
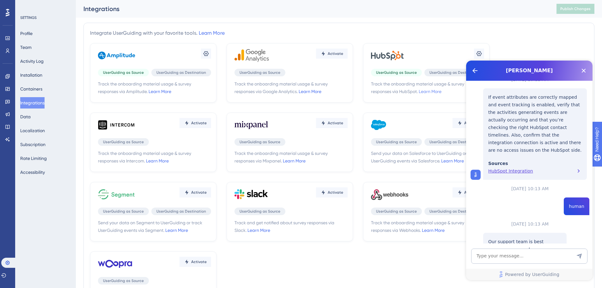
scroll to position [595, 0]
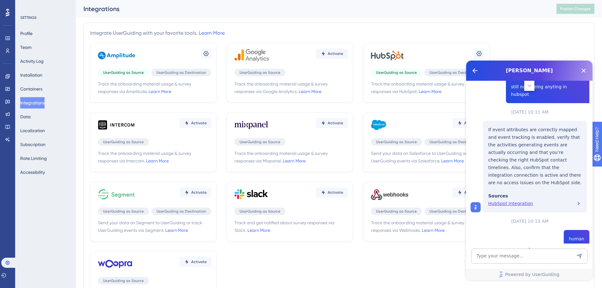
click at [453, 50] on div "Settings" at bounding box center [427, 55] width 113 height 19
click at [480, 53] on button at bounding box center [479, 54] width 10 height 10
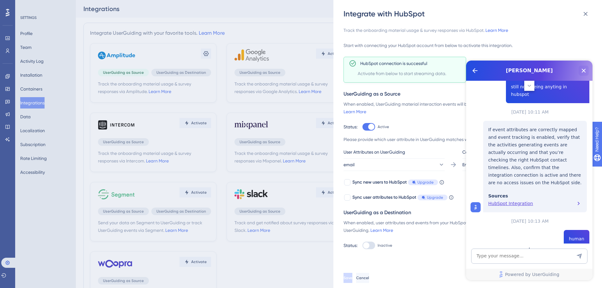
click at [582, 73] on icon "Close Button" at bounding box center [584, 71] width 8 height 8
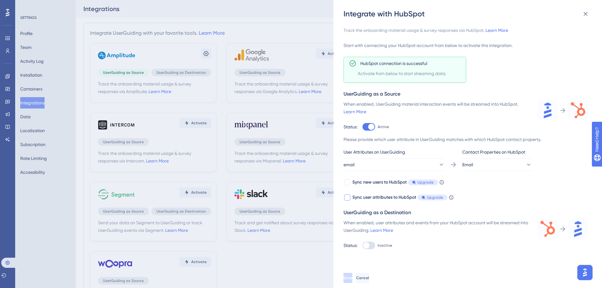
drag, startPoint x: 446, startPoint y: 196, endPoint x: 343, endPoint y: 198, distance: 103.3
click at [343, 198] on div "Sync new users to HubSpot Upgrade When this feature is enabled, in addition to …" at bounding box center [465, 190] width 245 height 23
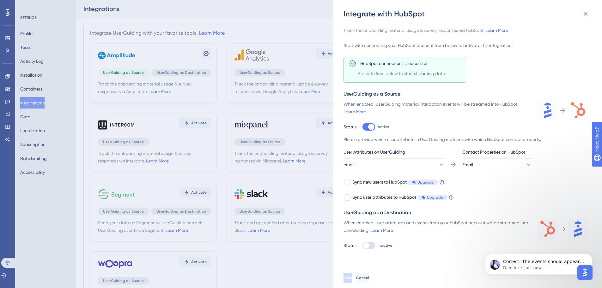
scroll to position [346, 0]
